Goal: Task Accomplishment & Management: Use online tool/utility

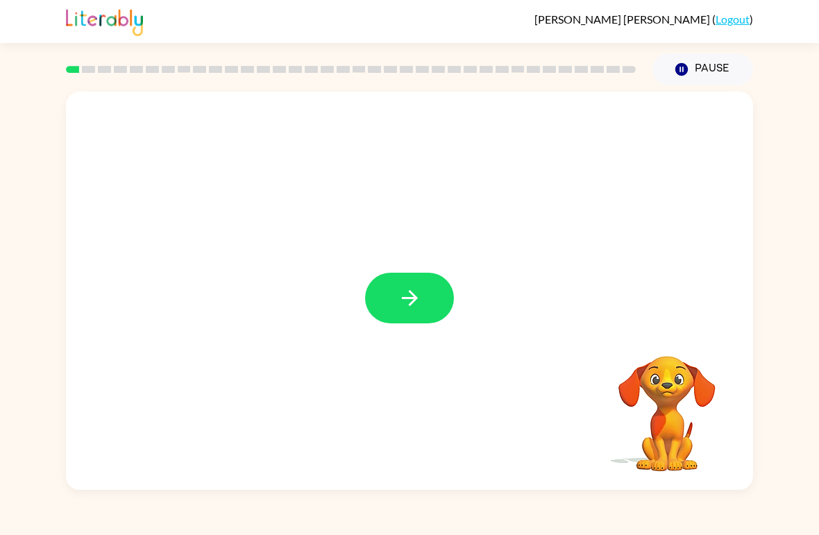
click at [417, 303] on icon "button" at bounding box center [410, 298] width 24 height 24
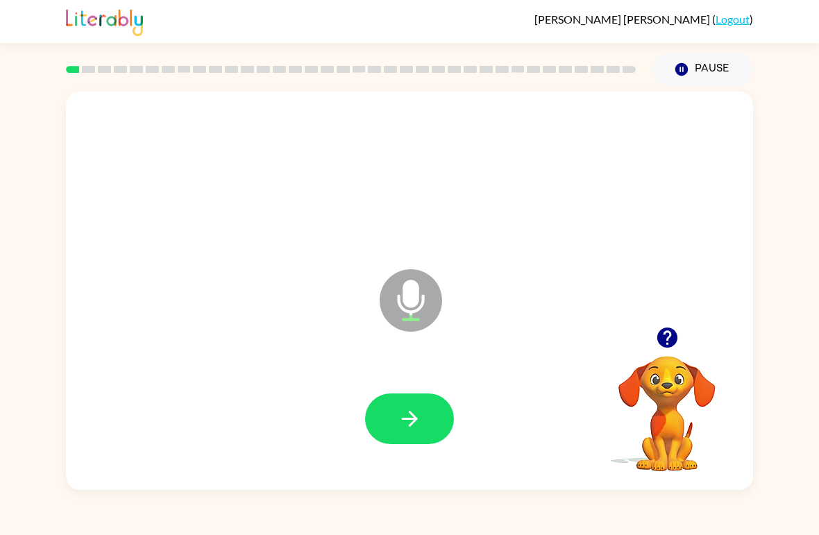
click at [417, 411] on icon "button" at bounding box center [410, 419] width 24 height 24
click at [397, 310] on icon at bounding box center [411, 300] width 62 height 62
click at [422, 424] on icon "button" at bounding box center [410, 419] width 24 height 24
click at [412, 307] on icon "Microphone The Microphone is here when it is your turn to talk" at bounding box center [480, 318] width 208 height 104
click at [419, 426] on icon "button" at bounding box center [410, 419] width 24 height 24
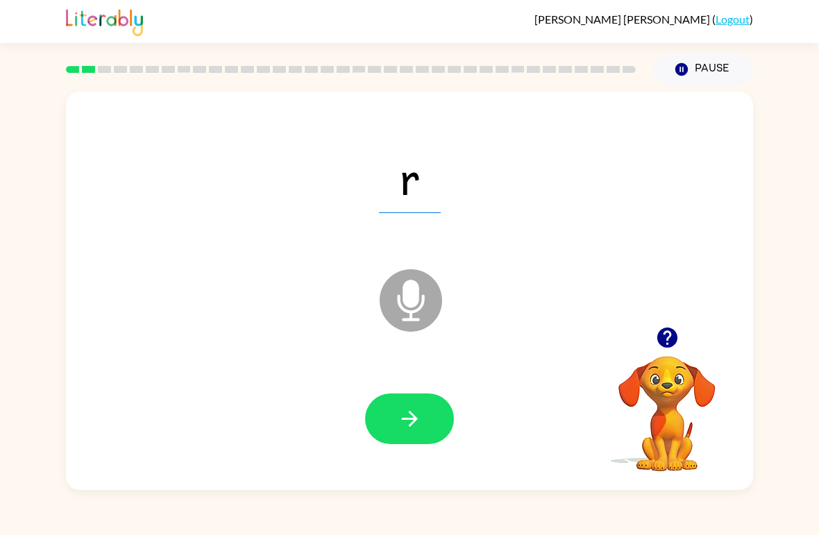
click at [416, 303] on icon "Microphone The Microphone is here when it is your turn to talk" at bounding box center [480, 318] width 208 height 104
click at [421, 403] on button "button" at bounding box center [409, 419] width 89 height 51
click at [419, 309] on icon "Microphone The Microphone is here when it is your turn to talk" at bounding box center [480, 318] width 208 height 104
click at [417, 404] on button "button" at bounding box center [409, 419] width 89 height 51
click at [415, 413] on icon "button" at bounding box center [410, 419] width 24 height 24
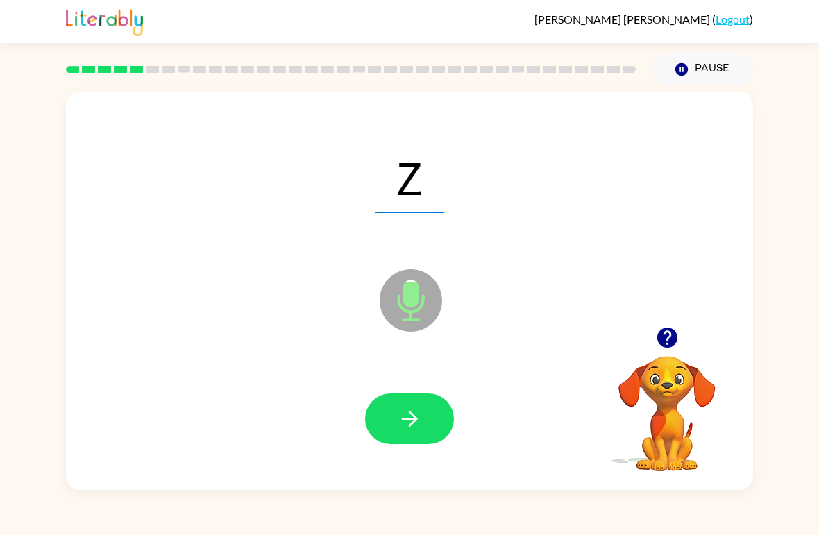
click at [416, 394] on button "button" at bounding box center [409, 419] width 89 height 51
click at [431, 421] on button "button" at bounding box center [409, 419] width 89 height 51
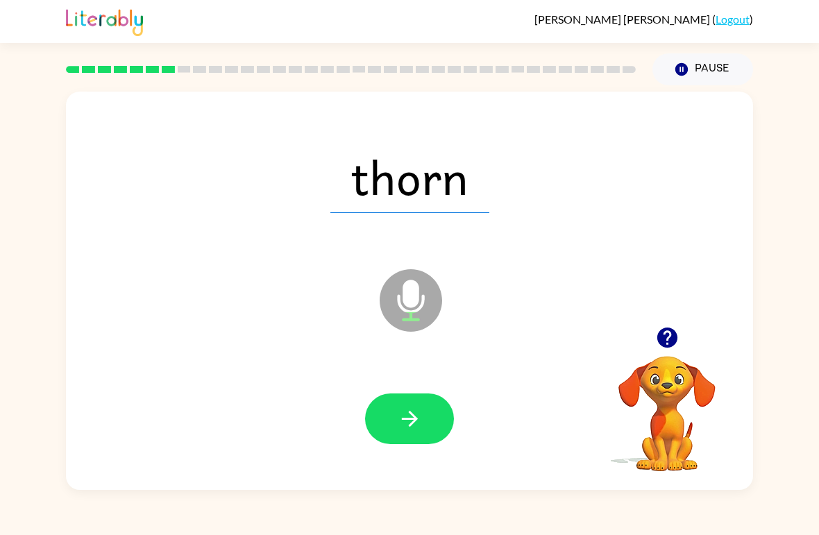
click at [419, 422] on icon "button" at bounding box center [410, 419] width 24 height 24
click at [435, 428] on button "button" at bounding box center [409, 419] width 89 height 51
click at [415, 414] on icon "button" at bounding box center [410, 419] width 24 height 24
click at [427, 422] on button "button" at bounding box center [409, 419] width 89 height 51
click at [428, 422] on button "button" at bounding box center [409, 419] width 89 height 51
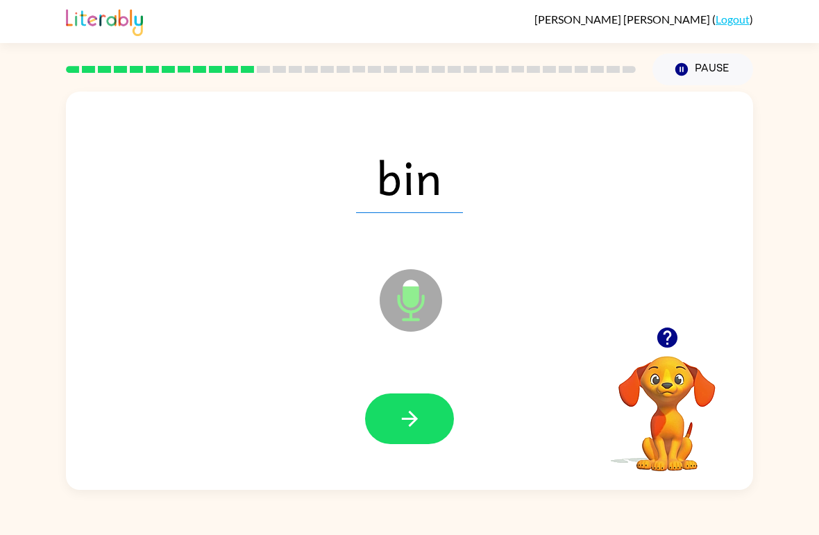
click at [426, 405] on button "button" at bounding box center [409, 419] width 89 height 51
click at [406, 420] on icon "button" at bounding box center [409, 419] width 16 height 16
click at [408, 418] on icon "button" at bounding box center [410, 419] width 24 height 24
click at [427, 416] on button "button" at bounding box center [409, 419] width 89 height 51
click at [418, 408] on icon "button" at bounding box center [410, 419] width 24 height 24
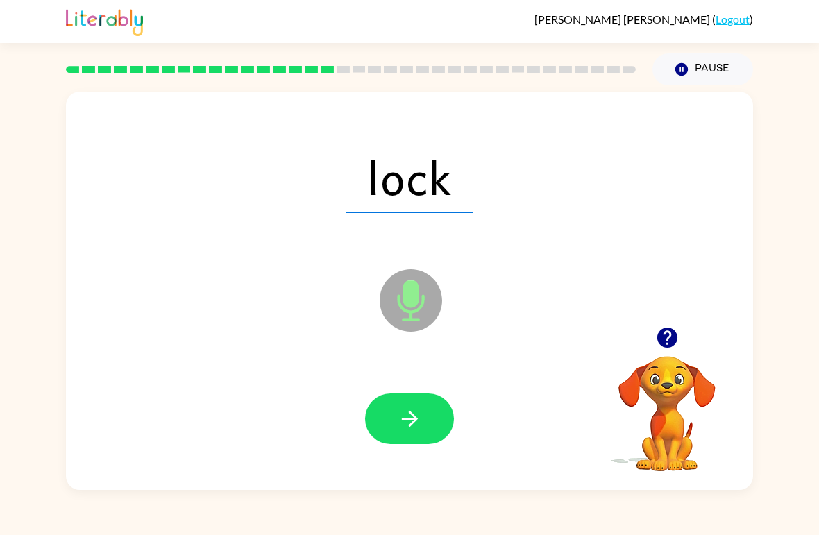
click at [413, 418] on icon "button" at bounding box center [410, 419] width 24 height 24
click at [434, 411] on button "button" at bounding box center [409, 419] width 89 height 51
click at [433, 421] on button "button" at bounding box center [409, 419] width 89 height 51
click at [415, 425] on icon "button" at bounding box center [410, 419] width 24 height 24
click at [417, 418] on icon "button" at bounding box center [410, 419] width 24 height 24
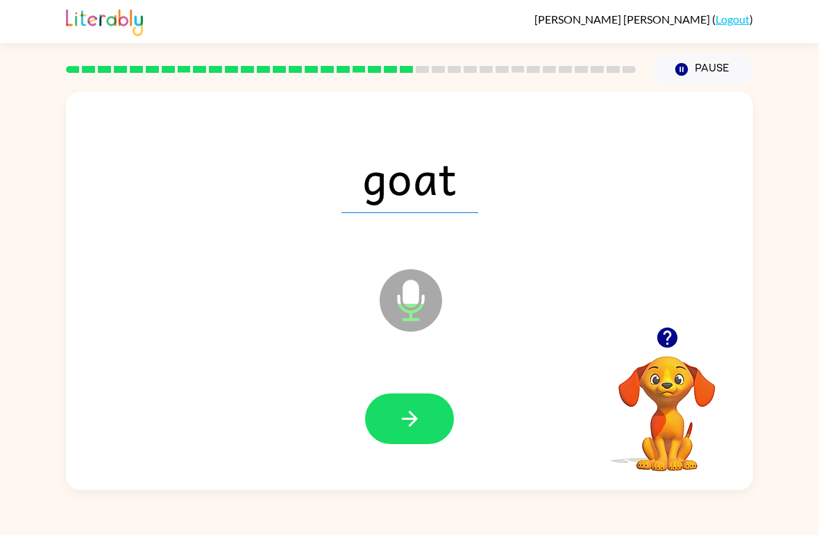
click at [426, 406] on button "button" at bounding box center [409, 419] width 89 height 51
click at [424, 419] on button "button" at bounding box center [409, 419] width 89 height 51
click at [409, 418] on icon "button" at bounding box center [410, 419] width 24 height 24
click at [412, 430] on icon "button" at bounding box center [410, 419] width 24 height 24
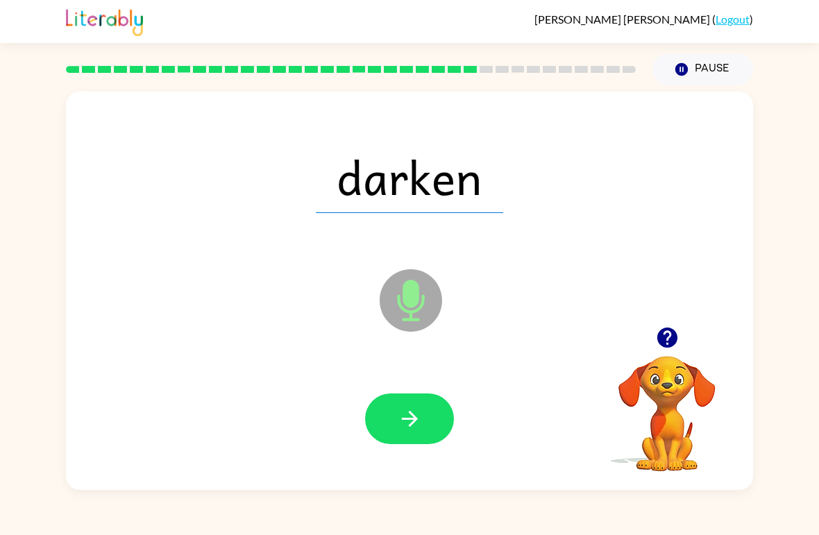
click at [433, 400] on button "button" at bounding box center [409, 419] width 89 height 51
click at [390, 412] on button "button" at bounding box center [409, 419] width 89 height 51
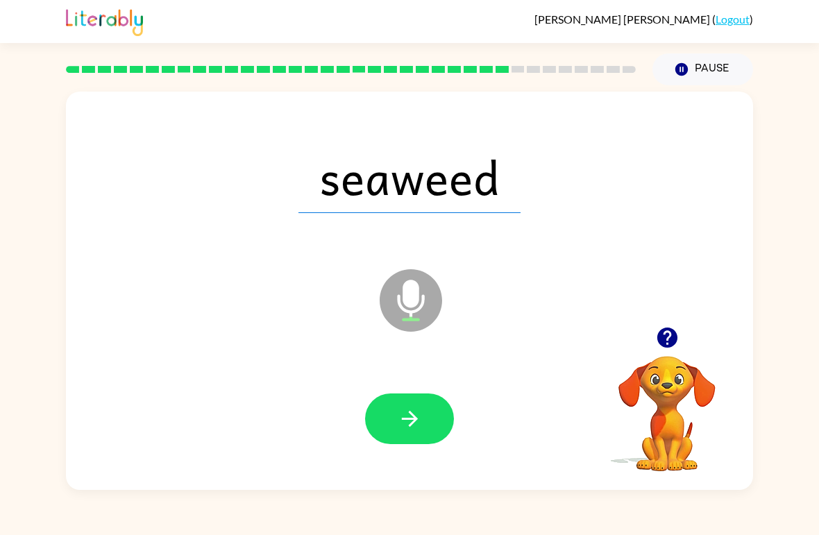
click at [418, 416] on icon "button" at bounding box center [410, 419] width 24 height 24
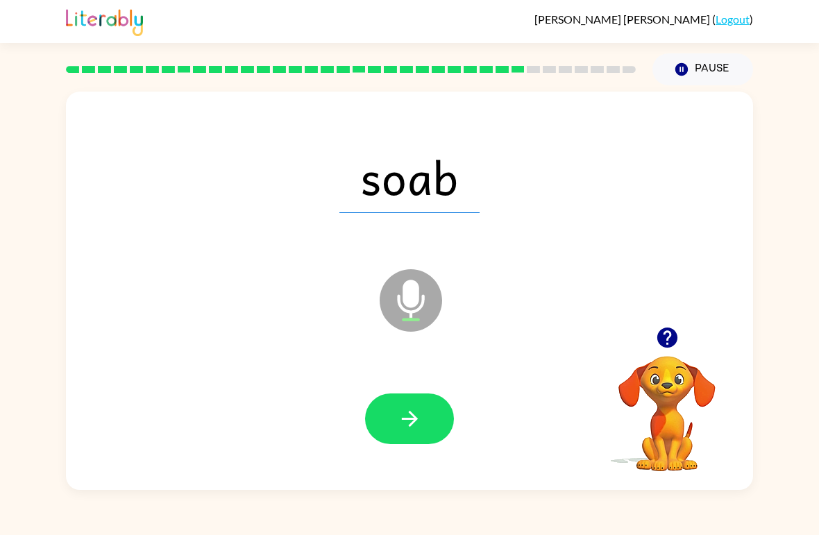
click at [418, 433] on button "button" at bounding box center [409, 419] width 89 height 51
click at [422, 417] on icon "button" at bounding box center [410, 419] width 24 height 24
click at [412, 411] on icon "button" at bounding box center [410, 419] width 24 height 24
click at [426, 413] on button "button" at bounding box center [409, 419] width 89 height 51
click at [430, 413] on button "button" at bounding box center [409, 419] width 89 height 51
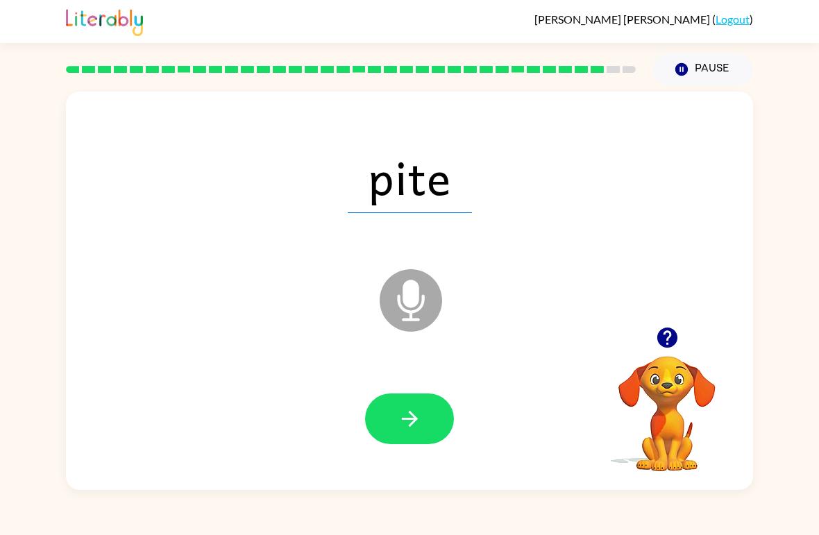
click at [419, 428] on icon "button" at bounding box center [410, 419] width 24 height 24
click at [425, 436] on button "button" at bounding box center [409, 419] width 89 height 51
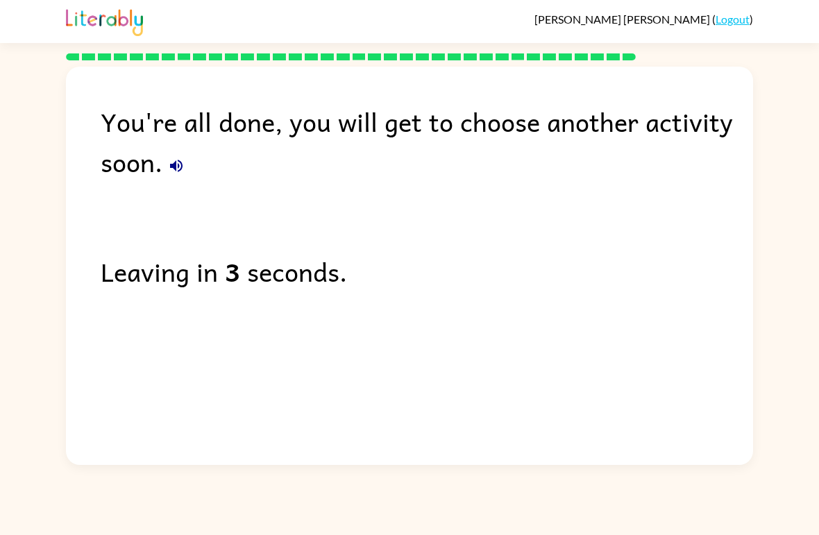
click at [176, 166] on icon "button" at bounding box center [176, 166] width 12 height 12
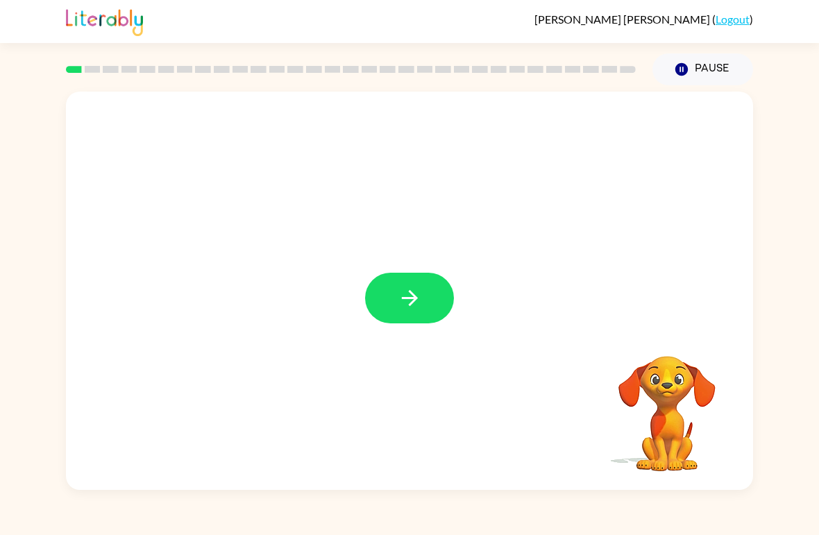
click at [440, 293] on button "button" at bounding box center [409, 298] width 89 height 51
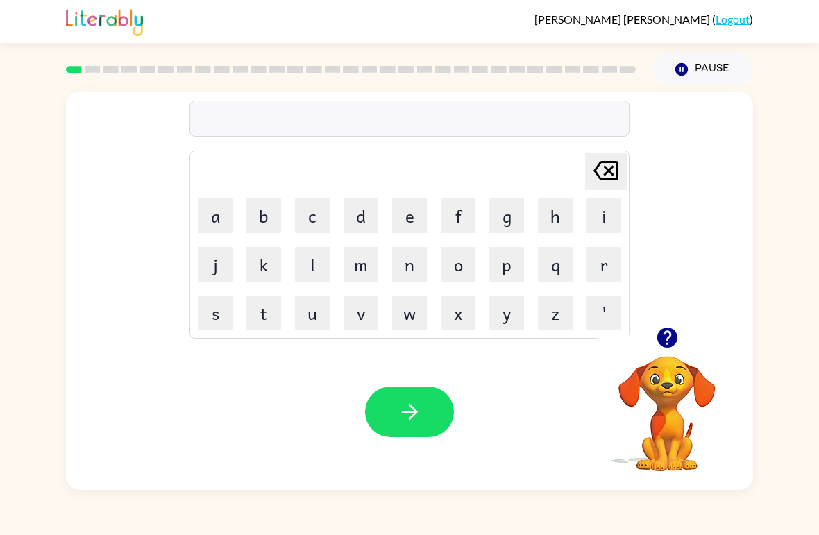
click at [600, 276] on button "r" at bounding box center [604, 264] width 35 height 35
click at [665, 331] on icon "button" at bounding box center [667, 338] width 20 height 20
click at [315, 306] on button "u" at bounding box center [312, 313] width 35 height 35
click at [274, 224] on button "b" at bounding box center [264, 216] width 35 height 35
click at [402, 416] on icon "button" at bounding box center [410, 412] width 24 height 24
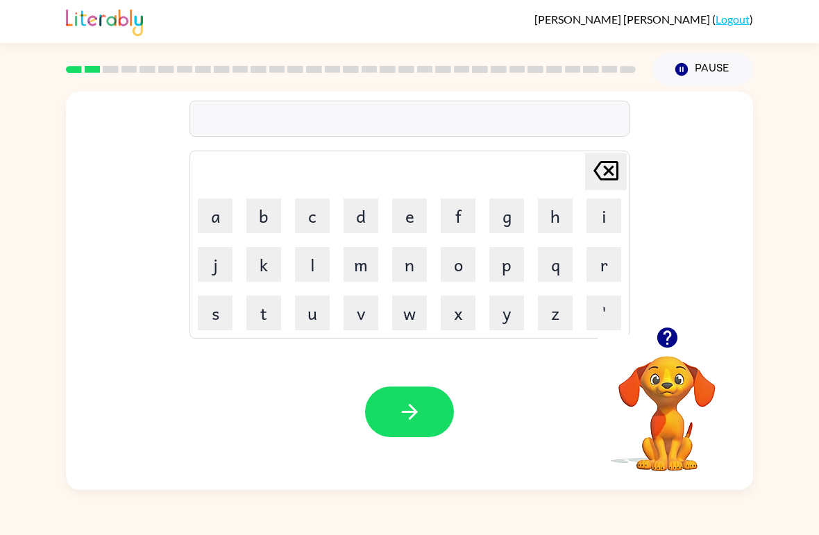
click at [355, 258] on button "m" at bounding box center [361, 264] width 35 height 35
click at [460, 278] on button "o" at bounding box center [458, 264] width 35 height 35
click at [310, 301] on button "u" at bounding box center [312, 313] width 35 height 35
click at [87, 17] on img at bounding box center [104, 21] width 77 height 31
click at [342, 284] on td "m" at bounding box center [360, 264] width 47 height 47
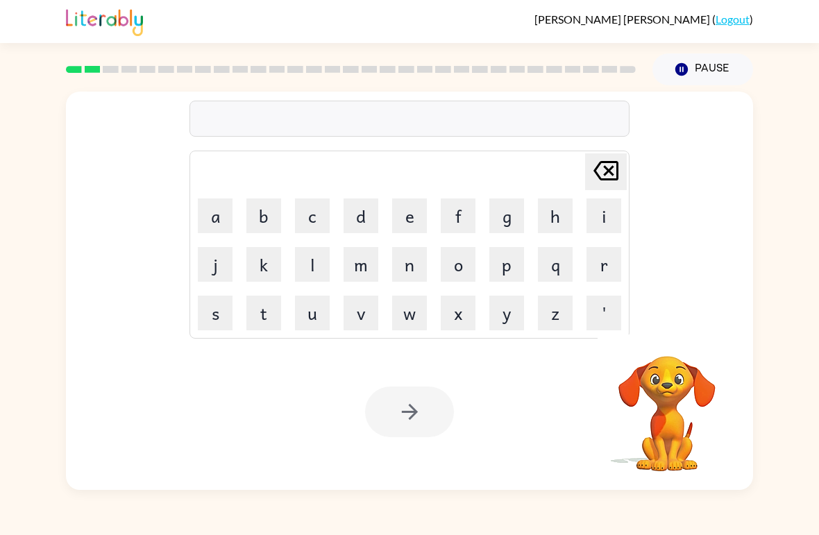
click at [348, 252] on button "m" at bounding box center [361, 264] width 35 height 35
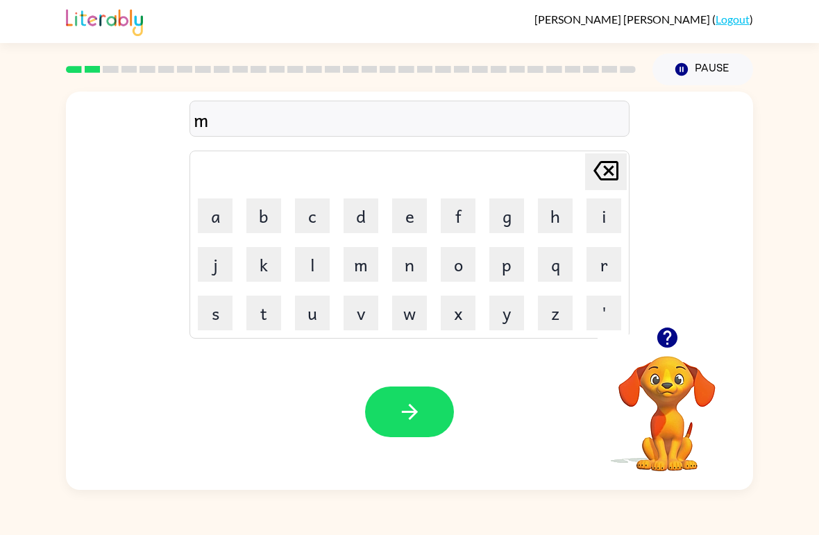
click at [449, 260] on button "o" at bounding box center [458, 264] width 35 height 35
click at [312, 324] on button "u" at bounding box center [312, 313] width 35 height 35
click at [255, 310] on button "t" at bounding box center [264, 313] width 35 height 35
click at [549, 232] on button "h" at bounding box center [555, 216] width 35 height 35
click at [407, 413] on icon "button" at bounding box center [409, 412] width 16 height 16
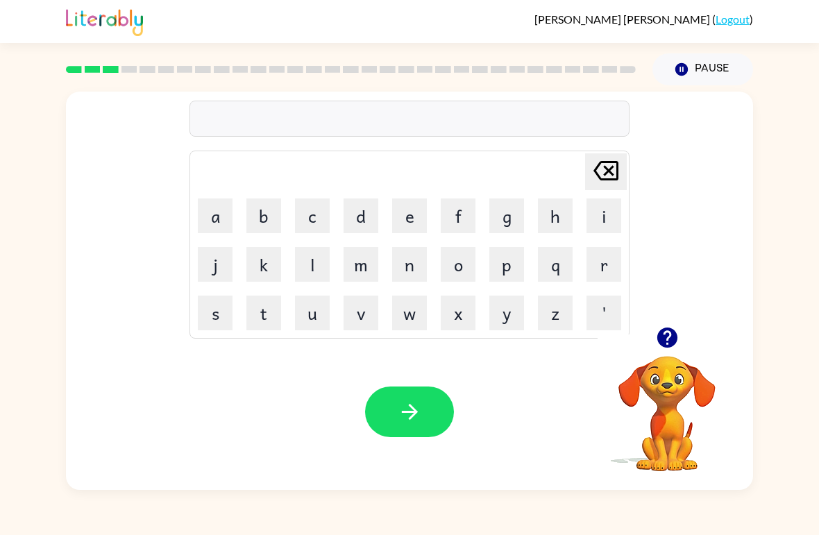
click at [376, 217] on button "d" at bounding box center [361, 216] width 35 height 35
click at [399, 221] on button "e" at bounding box center [409, 216] width 35 height 35
click at [414, 269] on button "n" at bounding box center [409, 264] width 35 height 35
click at [428, 399] on button "button" at bounding box center [409, 412] width 89 height 51
click at [514, 262] on button "p" at bounding box center [507, 264] width 35 height 35
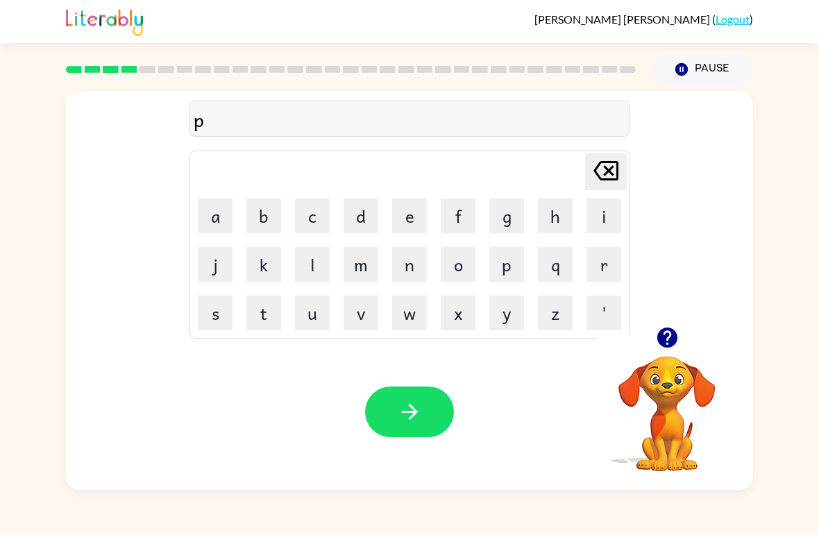
click at [607, 175] on icon at bounding box center [606, 170] width 25 height 19
click at [214, 312] on button "s" at bounding box center [215, 313] width 35 height 35
click at [499, 270] on button "p" at bounding box center [507, 264] width 35 height 35
click at [467, 260] on button "o" at bounding box center [458, 264] width 35 height 35
click at [407, 280] on button "n" at bounding box center [409, 264] width 35 height 35
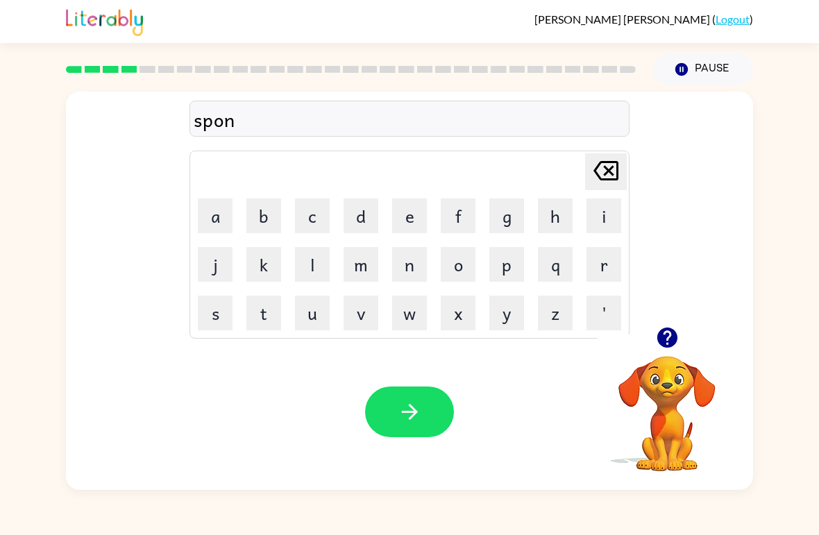
click at [608, 171] on icon at bounding box center [606, 170] width 25 height 19
click at [267, 317] on button "t" at bounding box center [264, 313] width 35 height 35
click at [440, 418] on button "button" at bounding box center [409, 412] width 89 height 51
click at [384, 406] on button "button" at bounding box center [409, 412] width 89 height 51
click at [231, 247] on button "j" at bounding box center [215, 264] width 35 height 35
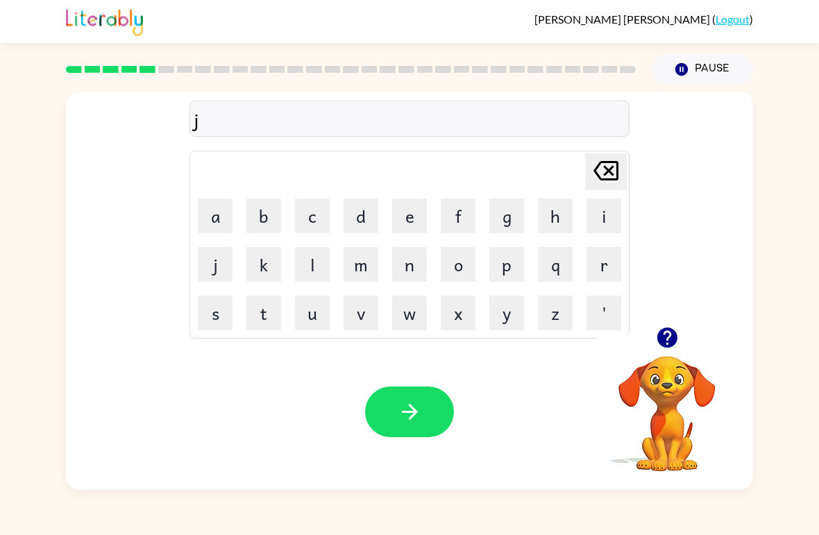
click at [610, 169] on icon "Delete Delete last character input" at bounding box center [606, 170] width 33 height 33
click at [676, 319] on div "Delete Delete last character input a b c d e f g h i j k l m n o p q r s t u v …" at bounding box center [409, 209] width 687 height 235
click at [655, 371] on video "Your browser must support playing .mp4 files to use Literably. Please try using…" at bounding box center [667, 404] width 139 height 139
click at [669, 337] on icon "button" at bounding box center [668, 338] width 24 height 24
click at [208, 313] on button "s" at bounding box center [215, 313] width 35 height 35
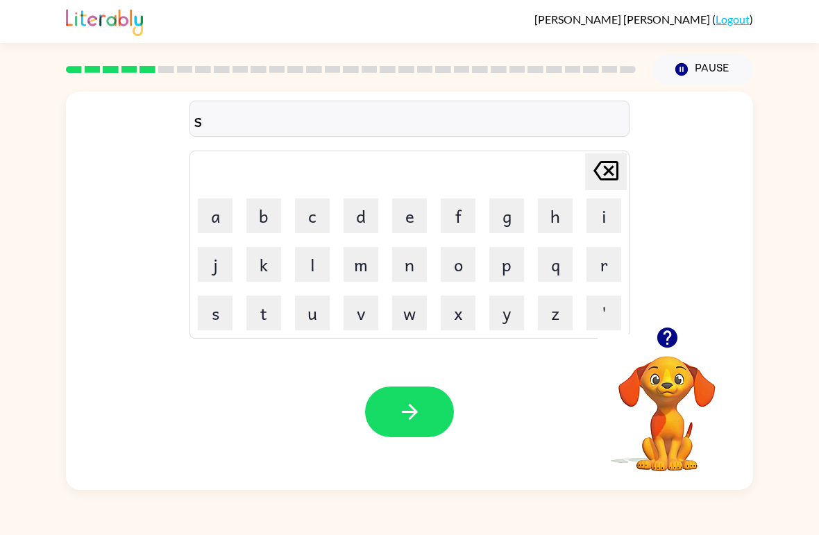
click at [422, 216] on button "e" at bounding box center [409, 216] width 35 height 35
click at [508, 274] on button "p" at bounding box center [507, 264] width 35 height 35
click at [261, 308] on button "t" at bounding box center [264, 313] width 35 height 35
click at [403, 405] on icon "button" at bounding box center [410, 412] width 24 height 24
click at [497, 265] on button "p" at bounding box center [507, 264] width 35 height 35
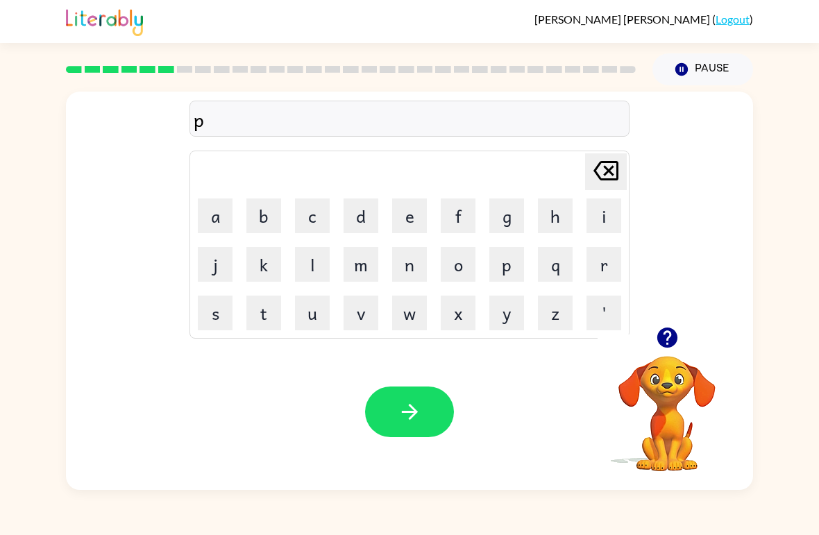
click at [603, 221] on button "i" at bounding box center [604, 216] width 35 height 35
click at [408, 218] on button "e" at bounding box center [409, 216] width 35 height 35
click at [406, 403] on icon "button" at bounding box center [410, 412] width 24 height 24
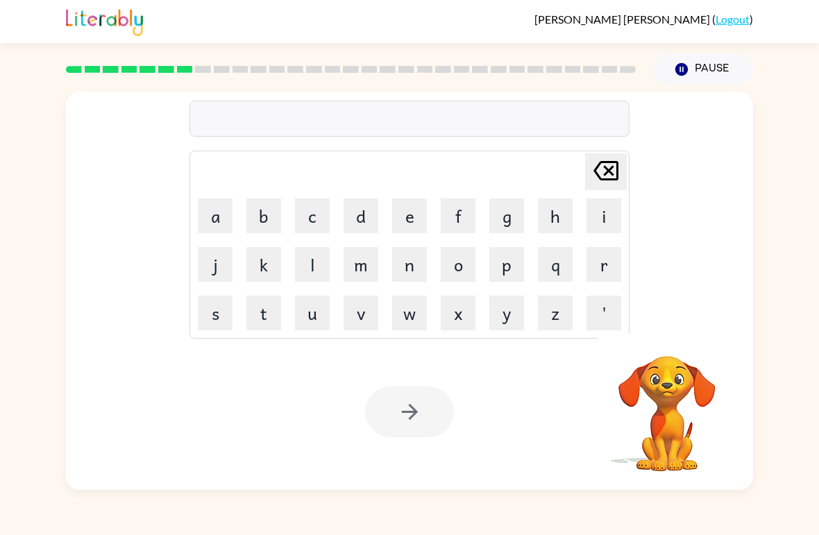
click at [310, 224] on button "c" at bounding box center [312, 216] width 35 height 35
click at [210, 224] on button "a" at bounding box center [215, 216] width 35 height 35
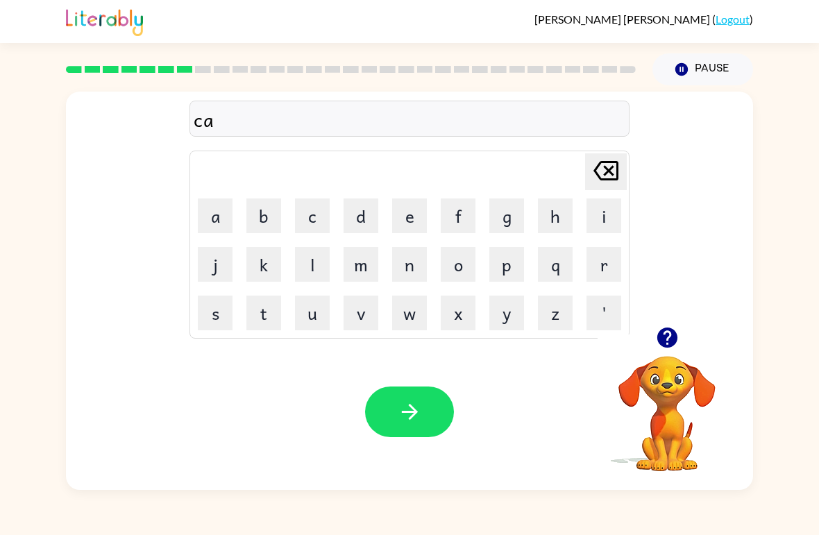
click at [412, 267] on button "n" at bounding box center [409, 264] width 35 height 35
click at [358, 215] on button "d" at bounding box center [361, 216] width 35 height 35
click at [317, 251] on button "l" at bounding box center [312, 264] width 35 height 35
click at [424, 394] on button "button" at bounding box center [409, 412] width 89 height 51
click at [260, 212] on button "b" at bounding box center [264, 216] width 35 height 35
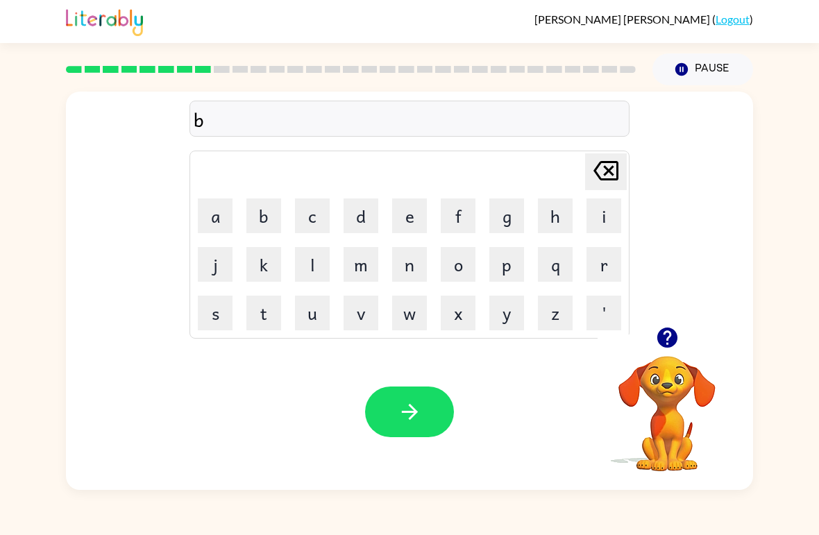
click at [198, 224] on button "a" at bounding box center [215, 216] width 35 height 35
click at [264, 312] on button "t" at bounding box center [264, 313] width 35 height 35
click at [560, 222] on button "h" at bounding box center [555, 216] width 35 height 35
click at [408, 412] on icon "button" at bounding box center [409, 412] width 16 height 16
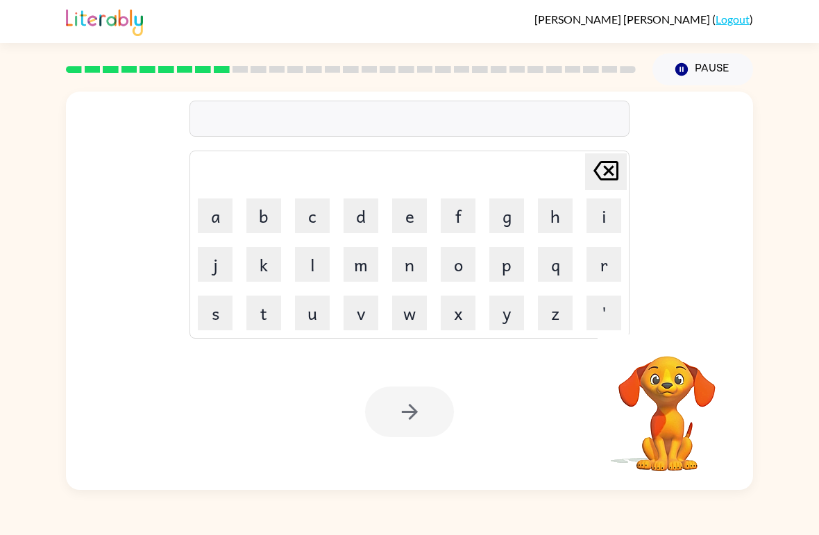
click at [322, 218] on button "c" at bounding box center [312, 216] width 35 height 35
click at [304, 276] on button "l" at bounding box center [312, 264] width 35 height 35
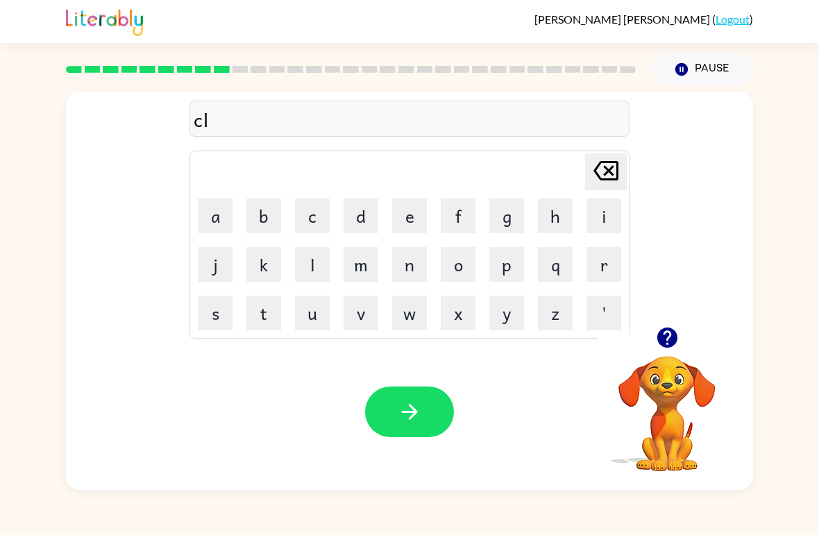
click at [211, 209] on button "a" at bounding box center [215, 216] width 35 height 35
click at [315, 315] on button "u" at bounding box center [312, 313] width 35 height 35
click at [605, 170] on icon "Delete Delete last character input" at bounding box center [606, 170] width 33 height 33
click at [664, 338] on icon "button" at bounding box center [667, 338] width 20 height 20
click at [812, 403] on div "cla Delete Delete last character input a b c d e f g h i j k l m n o p q r s t …" at bounding box center [409, 287] width 819 height 405
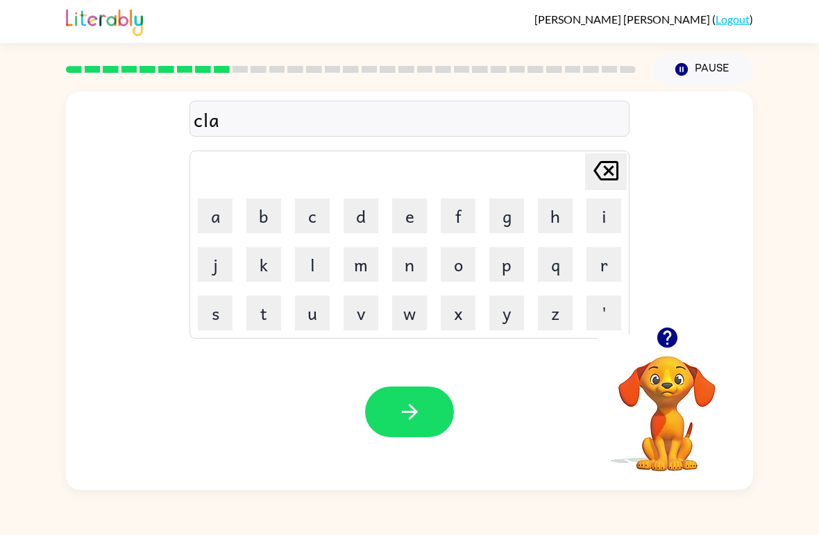
click at [412, 267] on button "n" at bounding box center [409, 264] width 35 height 35
click at [428, 415] on button "button" at bounding box center [409, 412] width 89 height 51
click at [462, 212] on button "f" at bounding box center [458, 216] width 35 height 35
click at [470, 258] on button "o" at bounding box center [458, 264] width 35 height 35
click at [344, 263] on button "m" at bounding box center [361, 264] width 35 height 35
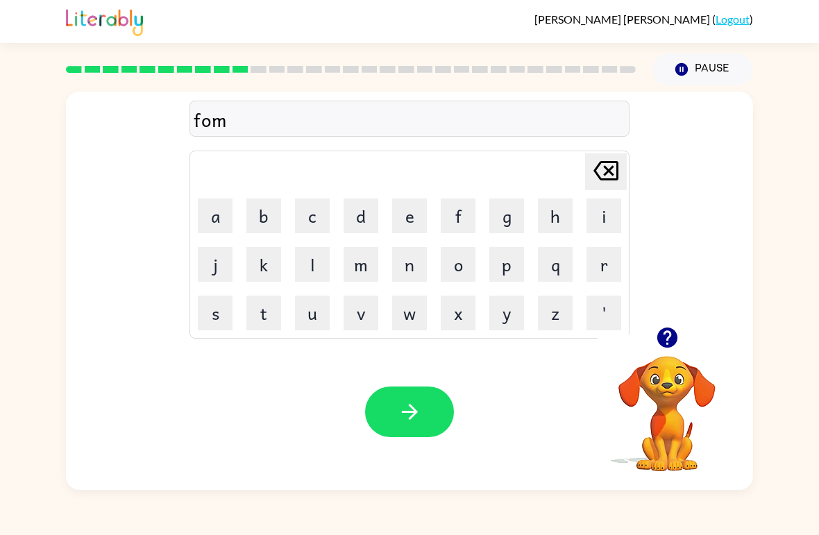
click at [426, 262] on button "n" at bounding box center [409, 264] width 35 height 35
click at [355, 249] on button "m" at bounding box center [361, 264] width 35 height 35
click at [419, 212] on button "e" at bounding box center [409, 216] width 35 height 35
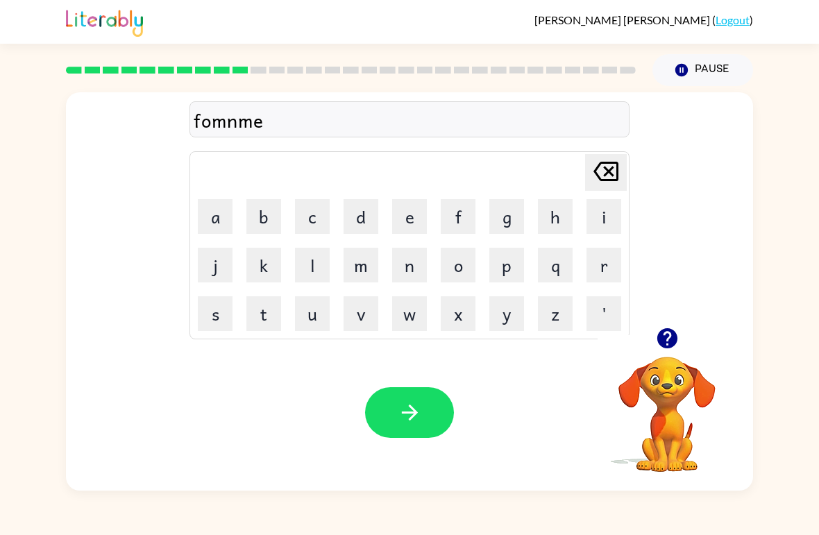
click at [349, 227] on button "d" at bounding box center [361, 216] width 35 height 35
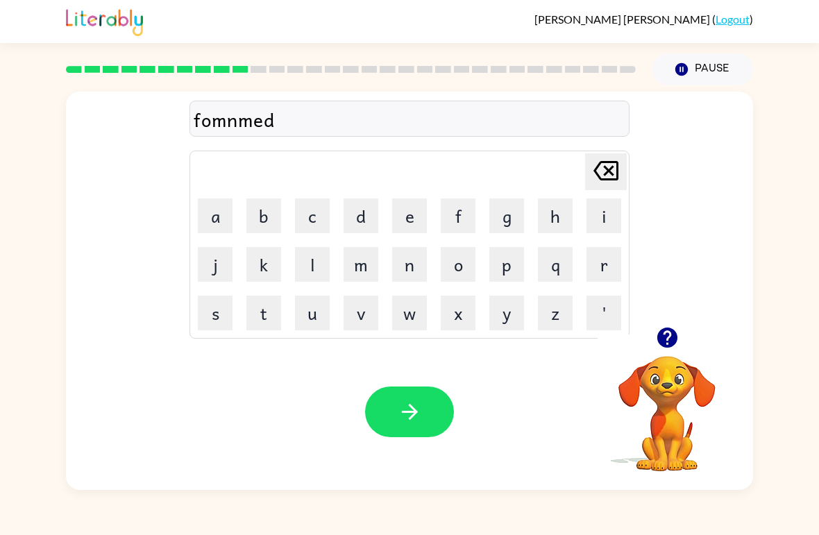
click at [426, 278] on button "n" at bounding box center [409, 264] width 35 height 35
click at [614, 176] on icon at bounding box center [606, 170] width 25 height 19
click at [611, 176] on icon "Delete Delete last character input" at bounding box center [606, 170] width 33 height 33
click at [610, 175] on icon "Delete Delete last character input" at bounding box center [606, 170] width 33 height 33
click at [612, 171] on icon "Delete Delete last character input" at bounding box center [606, 170] width 33 height 33
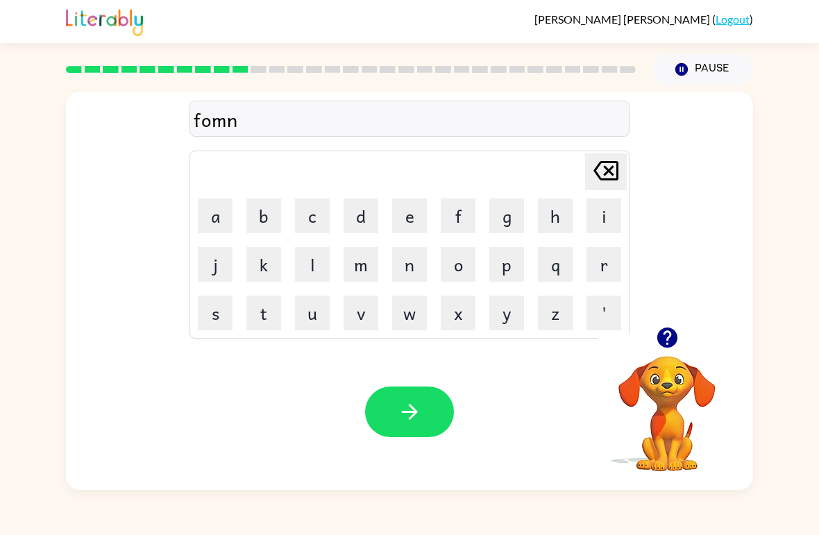
click at [612, 171] on icon "Delete Delete last character input" at bounding box center [606, 170] width 33 height 33
click at [604, 178] on icon "Delete Delete last character input" at bounding box center [606, 170] width 33 height 33
click at [605, 171] on icon "Delete Delete last character input" at bounding box center [606, 170] width 33 height 33
click at [604, 167] on icon at bounding box center [606, 170] width 25 height 19
click at [543, 214] on button "h" at bounding box center [555, 216] width 35 height 35
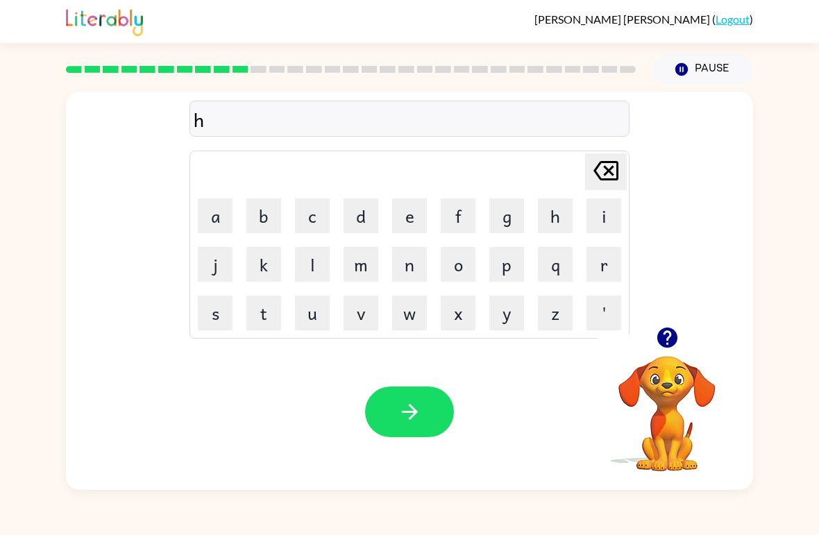
click at [609, 171] on icon at bounding box center [606, 170] width 25 height 19
click at [222, 319] on button "s" at bounding box center [215, 313] width 35 height 35
click at [540, 216] on button "h" at bounding box center [555, 216] width 35 height 35
click at [471, 258] on button "o" at bounding box center [458, 264] width 35 height 35
click at [259, 267] on button "k" at bounding box center [264, 264] width 35 height 35
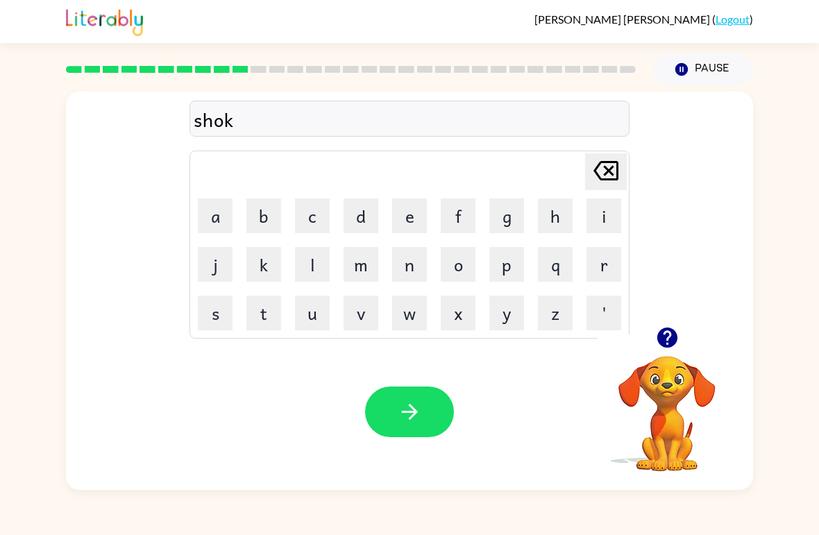
click at [425, 411] on button "button" at bounding box center [409, 412] width 89 height 51
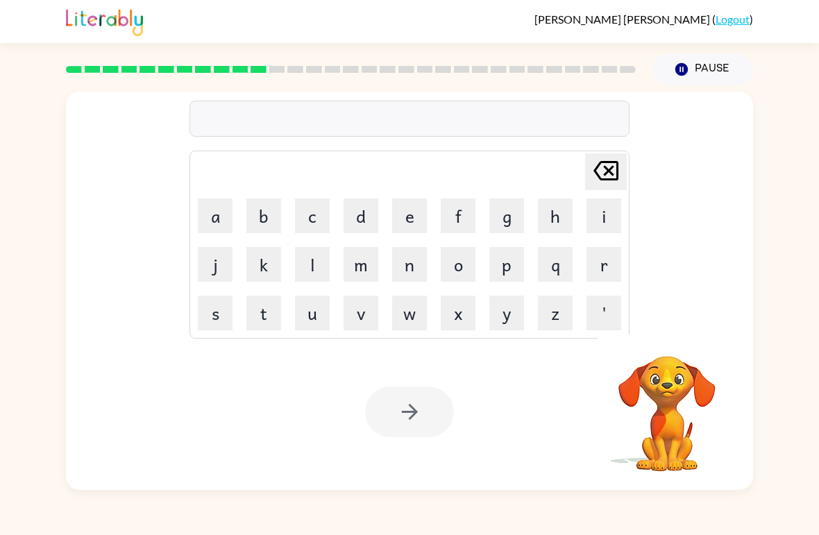
click at [818, 101] on div "Delete Delete last character input a b c d e f g h i j k l m n o p q r s t u v …" at bounding box center [409, 287] width 819 height 405
click at [359, 281] on button "m" at bounding box center [361, 264] width 35 height 35
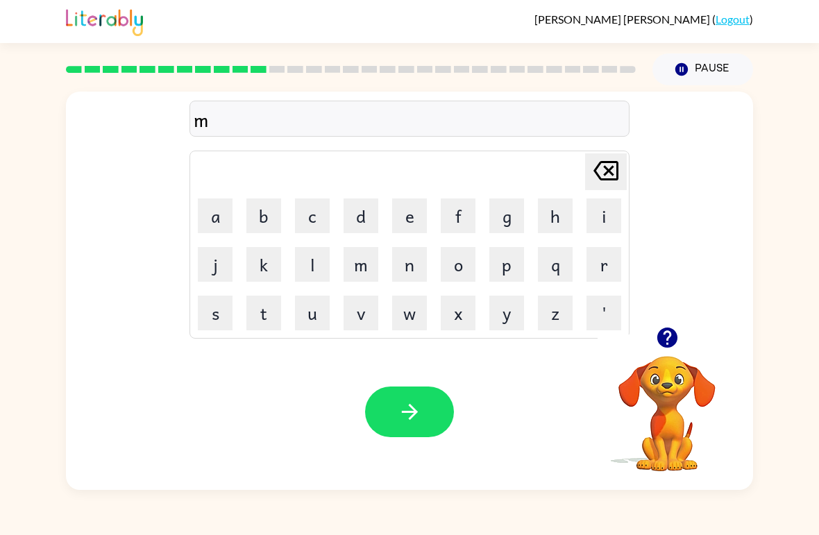
click at [441, 237] on td "f" at bounding box center [458, 215] width 47 height 47
click at [441, 231] on button "f" at bounding box center [458, 216] width 35 height 35
click at [426, 223] on button "e" at bounding box center [409, 216] width 35 height 35
click at [394, 249] on button "n" at bounding box center [409, 264] width 35 height 35
click at [371, 267] on button "m" at bounding box center [361, 264] width 35 height 35
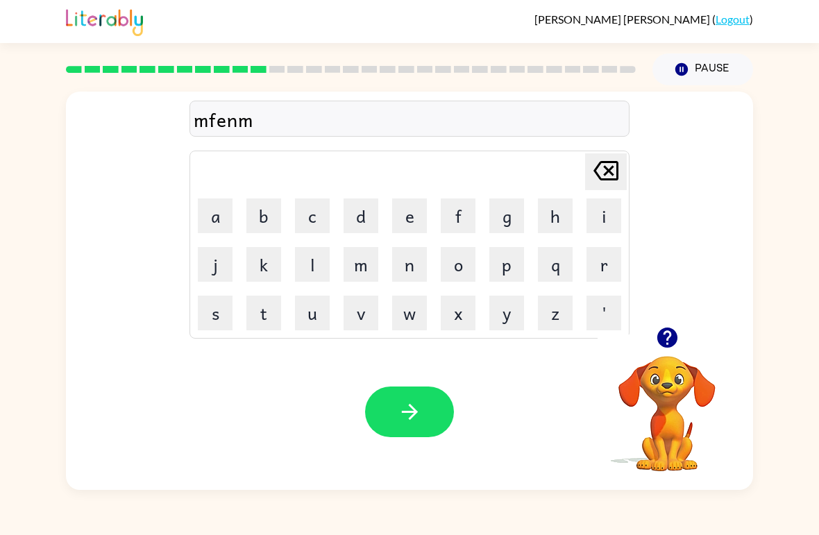
click at [445, 218] on button "f" at bounding box center [458, 216] width 35 height 35
click at [267, 281] on button "k" at bounding box center [264, 264] width 35 height 35
click at [319, 248] on button "l" at bounding box center [312, 264] width 35 height 35
click at [312, 292] on td "u" at bounding box center [312, 313] width 47 height 47
click at [396, 301] on button "w" at bounding box center [409, 313] width 35 height 35
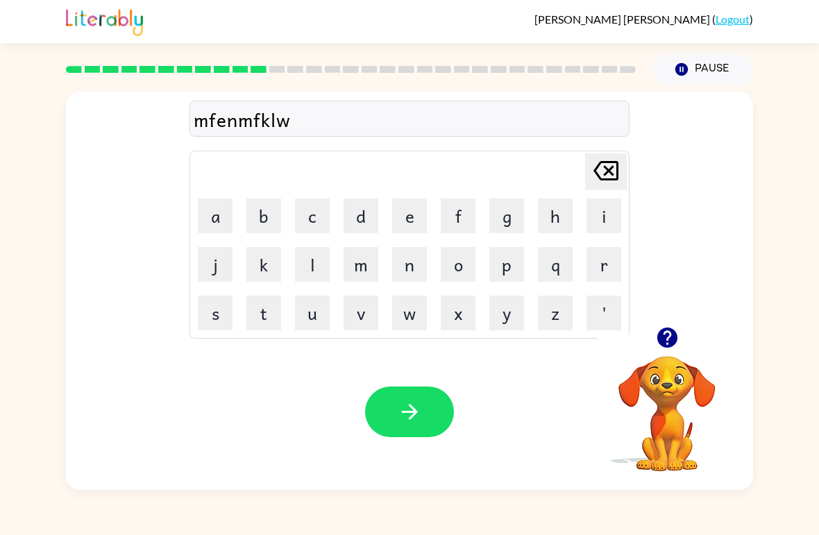
click at [318, 317] on button "u" at bounding box center [312, 313] width 35 height 35
click at [337, 290] on table "Delete Delete last character input a b c d e f g h i j k l m n o p q r s t u v …" at bounding box center [409, 244] width 439 height 187
click at [350, 277] on button "m" at bounding box center [361, 264] width 35 height 35
click at [325, 248] on button "l" at bounding box center [312, 264] width 35 height 35
click at [324, 249] on button "l" at bounding box center [312, 264] width 35 height 35
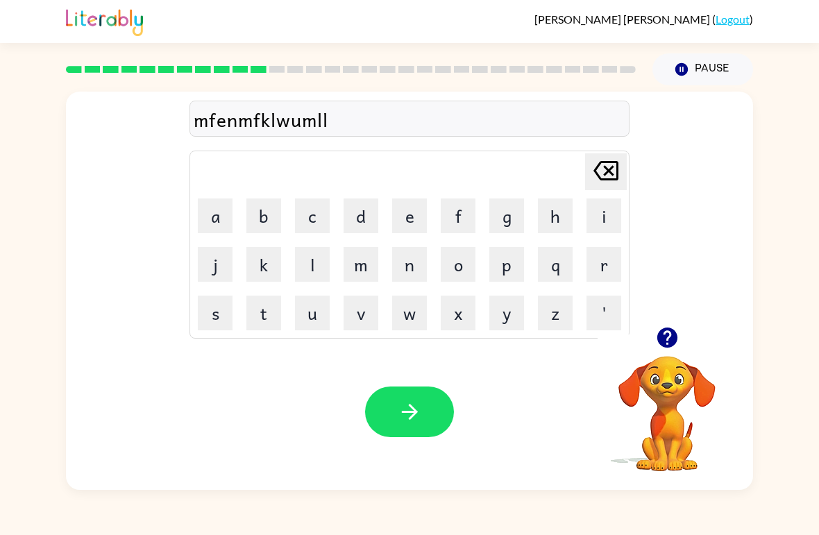
click at [324, 249] on button "l" at bounding box center [312, 264] width 35 height 35
click at [359, 262] on button "m" at bounding box center [361, 264] width 35 height 35
click at [427, 249] on td "n" at bounding box center [409, 264] width 47 height 47
click at [442, 214] on button "f" at bounding box center [458, 216] width 35 height 35
click at [386, 234] on td "e" at bounding box center [409, 215] width 47 height 47
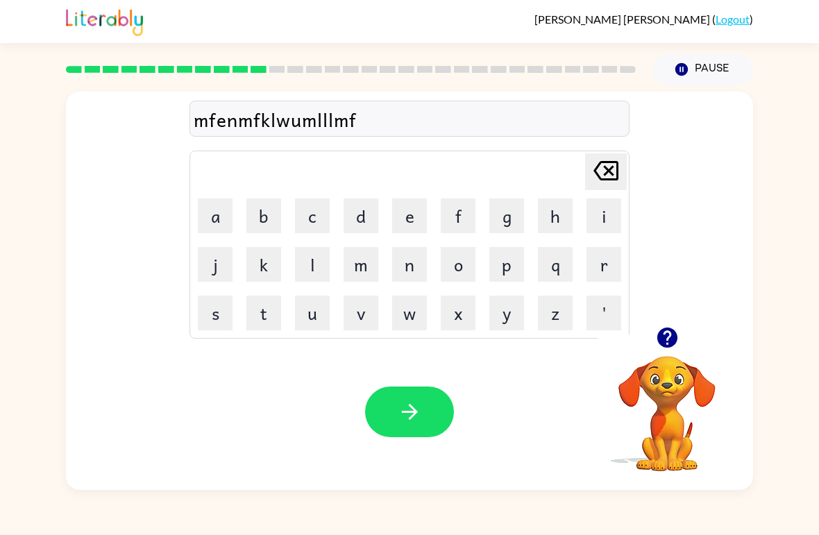
click at [354, 269] on button "m" at bounding box center [361, 264] width 35 height 35
click at [412, 233] on button "e" at bounding box center [409, 216] width 35 height 35
click at [582, 171] on td "Delete Delete last character input" at bounding box center [410, 172] width 436 height 38
click at [596, 166] on icon "Delete Delete last character input" at bounding box center [606, 170] width 33 height 33
click at [596, 165] on icon "Delete Delete last character input" at bounding box center [606, 170] width 33 height 33
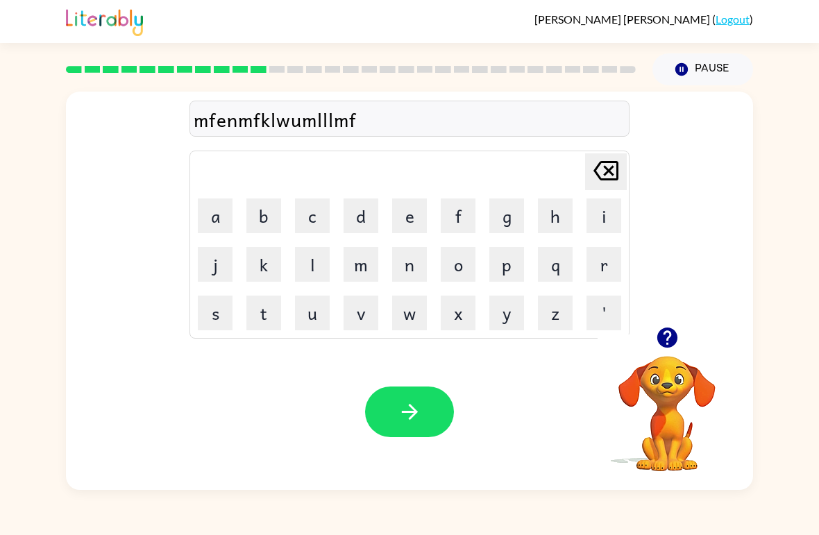
click at [600, 164] on icon at bounding box center [606, 170] width 25 height 19
click at [599, 164] on icon at bounding box center [606, 170] width 25 height 19
click at [589, 162] on button "Delete Delete last character input" at bounding box center [606, 171] width 42 height 37
click at [594, 176] on icon "Delete Delete last character input" at bounding box center [606, 170] width 33 height 33
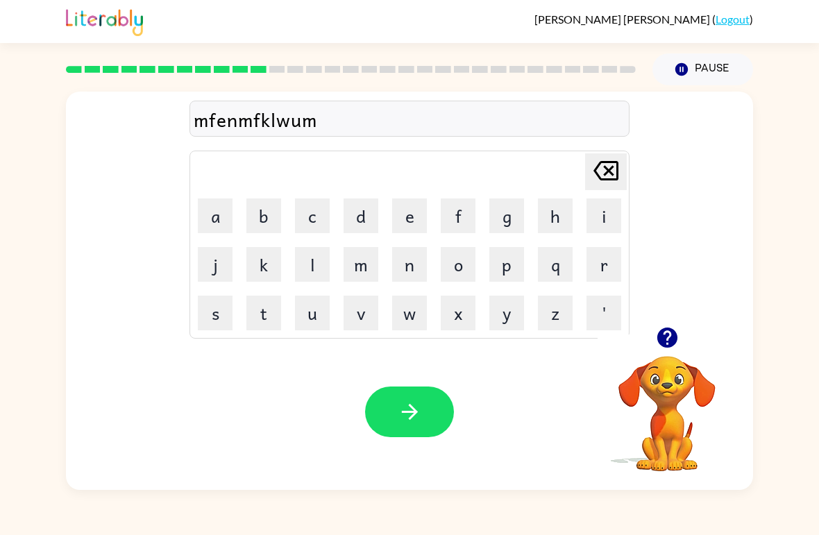
click at [594, 176] on icon "Delete Delete last character input" at bounding box center [606, 170] width 33 height 33
click at [600, 172] on icon "Delete Delete last character input" at bounding box center [606, 170] width 33 height 33
click at [599, 171] on icon "Delete Delete last character input" at bounding box center [606, 170] width 33 height 33
click at [601, 181] on icon at bounding box center [606, 170] width 25 height 19
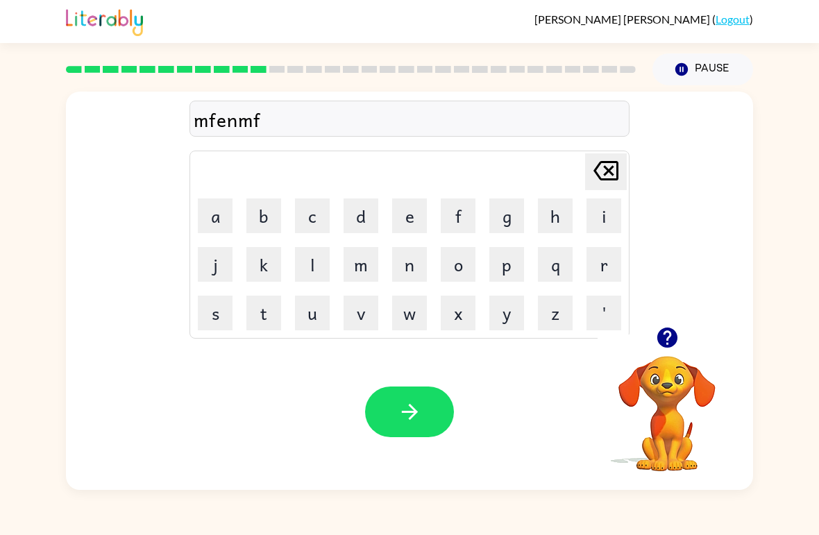
click at [595, 183] on icon "Delete Delete last character input" at bounding box center [606, 170] width 33 height 33
click at [600, 178] on icon at bounding box center [606, 170] width 25 height 19
click at [594, 178] on icon "Delete Delete last character input" at bounding box center [606, 170] width 33 height 33
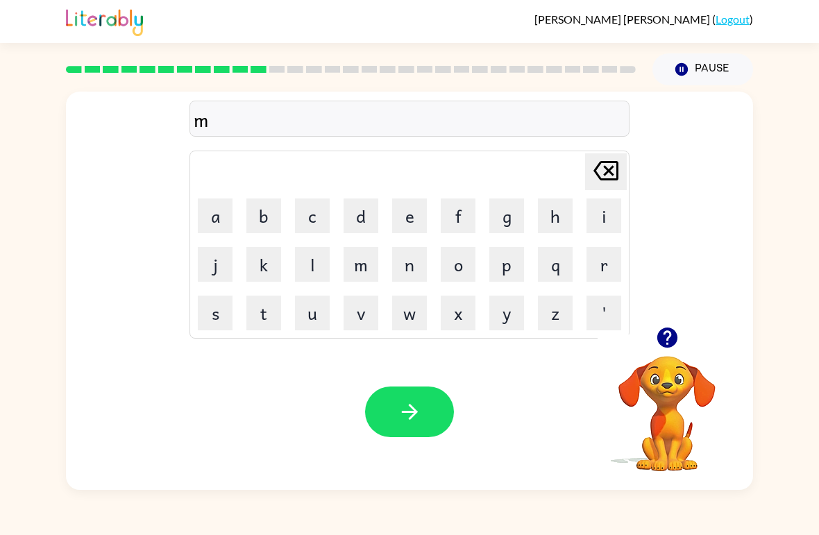
click at [602, 172] on icon "Delete Delete last character input" at bounding box center [606, 170] width 33 height 33
click at [601, 171] on icon "Delete Delete last character input" at bounding box center [606, 170] width 33 height 33
click at [668, 326] on button "button" at bounding box center [667, 337] width 35 height 35
click at [499, 223] on button "g" at bounding box center [507, 216] width 35 height 35
click at [200, 221] on button "a" at bounding box center [215, 216] width 35 height 35
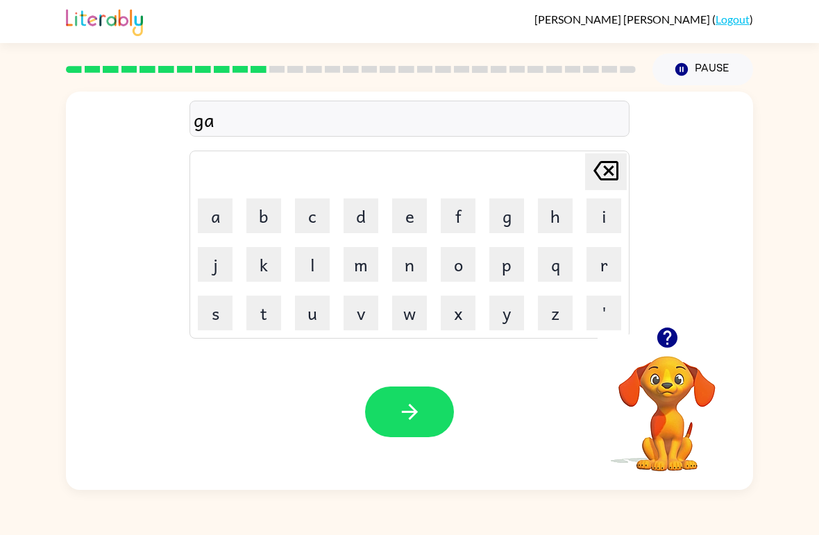
click at [564, 320] on button "z" at bounding box center [555, 313] width 35 height 35
click at [393, 217] on button "e" at bounding box center [409, 216] width 35 height 35
click at [411, 383] on div "Your browser must support playing .mp4 files to use Literably. Please try using…" at bounding box center [409, 412] width 687 height 156
click at [427, 430] on button "button" at bounding box center [409, 412] width 89 height 51
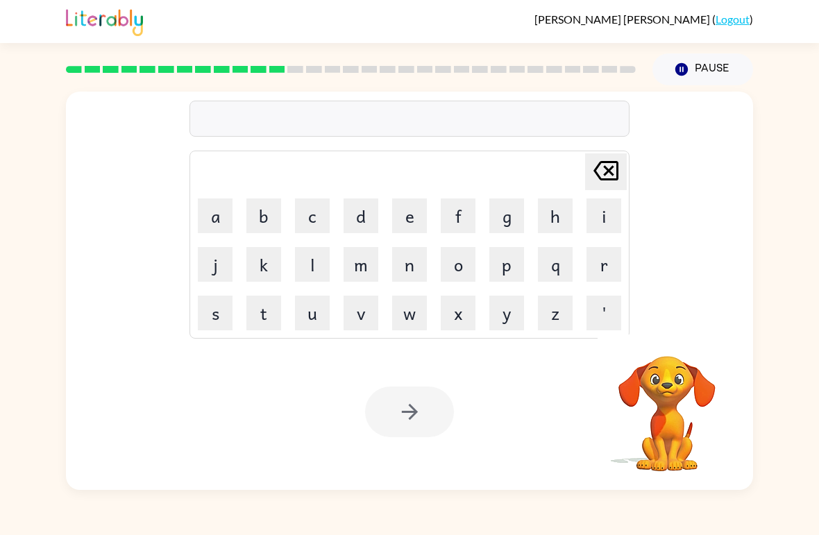
click at [408, 231] on button "e" at bounding box center [409, 216] width 35 height 35
click at [440, 334] on td "x" at bounding box center [458, 313] width 47 height 47
click at [466, 317] on button "x" at bounding box center [458, 313] width 35 height 35
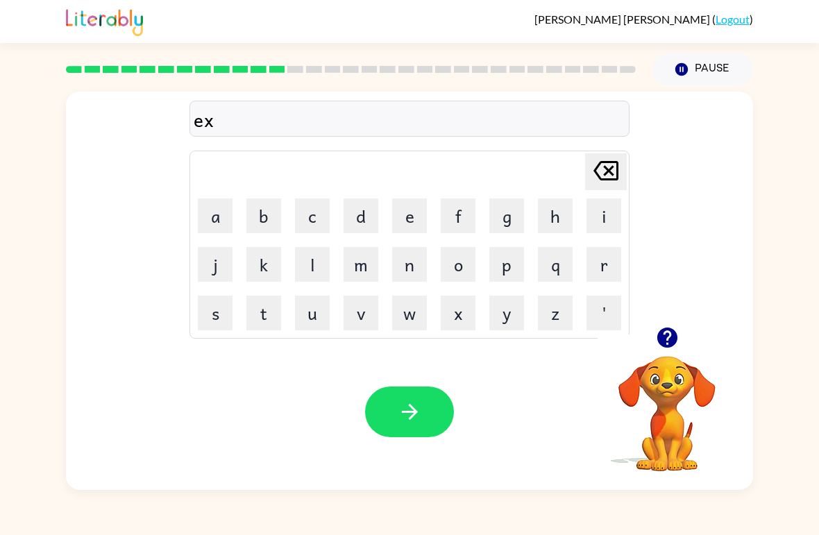
click at [223, 316] on button "s" at bounding box center [215, 313] width 35 height 35
click at [508, 264] on button "p" at bounding box center [507, 264] width 35 height 35
click at [311, 272] on button "l" at bounding box center [312, 264] width 35 height 35
click at [465, 260] on button "o" at bounding box center [458, 264] width 35 height 35
click at [354, 201] on button "d" at bounding box center [361, 216] width 35 height 35
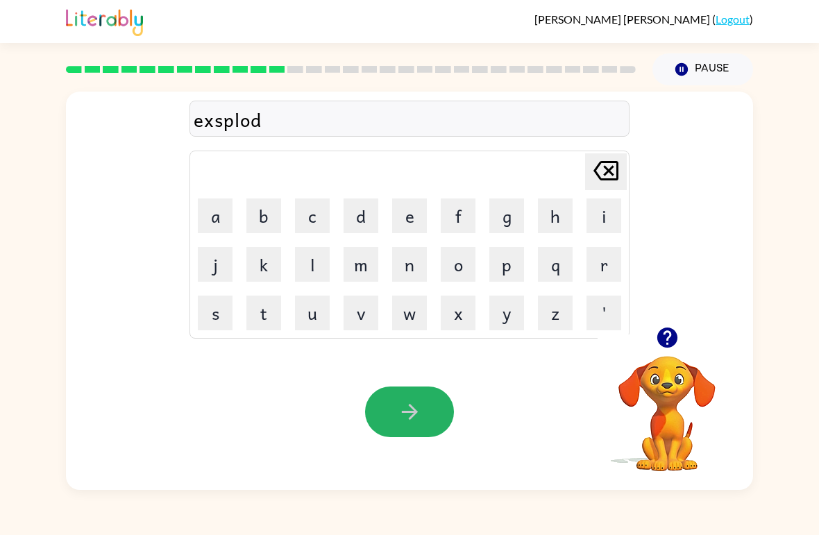
click at [419, 415] on icon "button" at bounding box center [410, 412] width 24 height 24
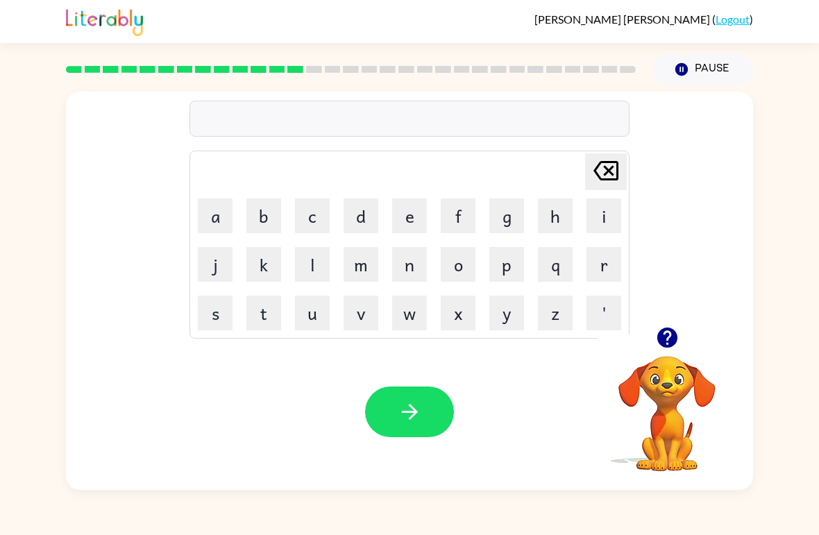
click at [656, 329] on icon "button" at bounding box center [668, 338] width 24 height 24
click at [207, 317] on button "s" at bounding box center [215, 313] width 35 height 35
click at [553, 212] on button "h" at bounding box center [555, 216] width 35 height 35
click at [412, 321] on button "w" at bounding box center [409, 313] width 35 height 35
click at [410, 222] on button "e" at bounding box center [409, 216] width 35 height 35
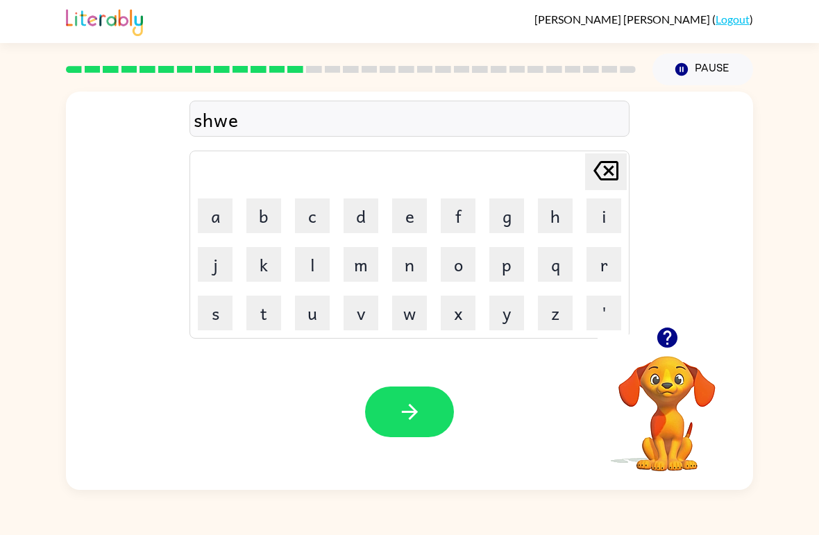
click at [409, 221] on button "e" at bounding box center [409, 216] width 35 height 35
click at [267, 314] on button "t" at bounding box center [264, 313] width 35 height 35
click at [428, 404] on button "button" at bounding box center [409, 412] width 89 height 51
click at [554, 215] on button "h" at bounding box center [555, 216] width 35 height 35
click at [612, 216] on button "i" at bounding box center [604, 216] width 35 height 35
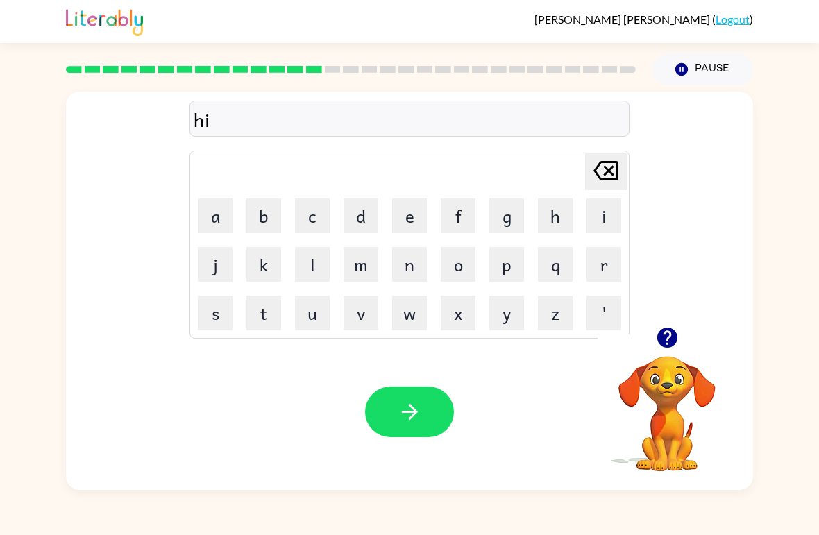
click at [498, 270] on button "p" at bounding box center [507, 264] width 35 height 35
click at [456, 264] on button "o" at bounding box center [458, 264] width 35 height 35
click at [411, 387] on button "button" at bounding box center [409, 412] width 89 height 51
click at [481, 205] on td "f" at bounding box center [458, 215] width 47 height 47
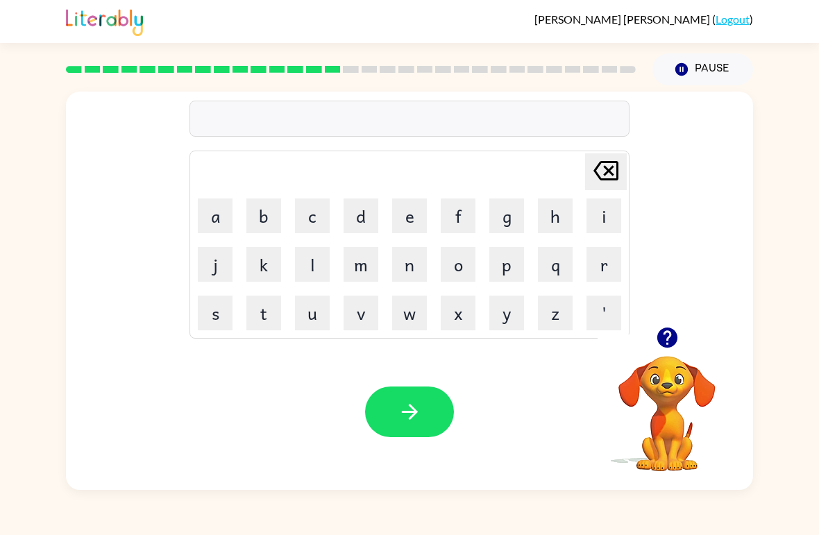
click at [441, 211] on button "f" at bounding box center [458, 216] width 35 height 35
click at [464, 273] on button "o" at bounding box center [458, 264] width 35 height 35
click at [599, 281] on button "r" at bounding box center [604, 264] width 35 height 35
click at [320, 223] on button "c" at bounding box center [312, 216] width 35 height 35
click at [268, 272] on button "k" at bounding box center [264, 264] width 35 height 35
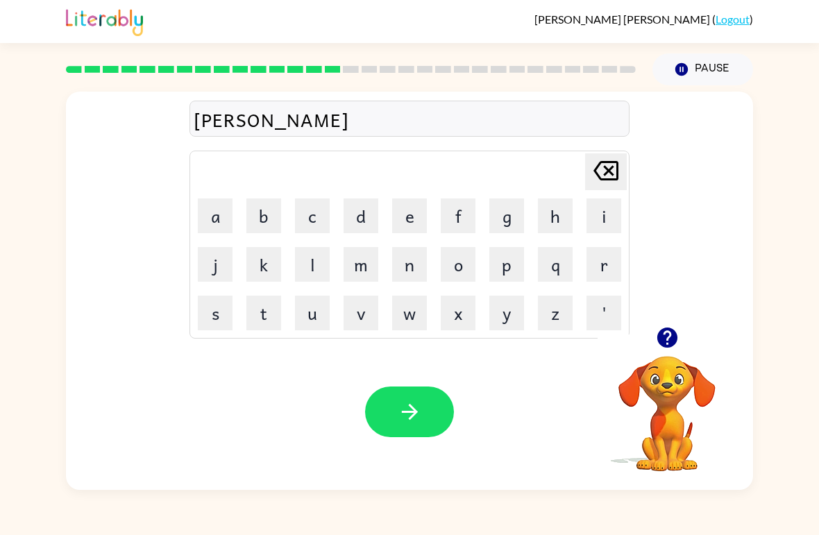
click at [610, 174] on icon at bounding box center [606, 170] width 25 height 19
click at [612, 177] on icon "Delete Delete last character input" at bounding box center [606, 170] width 33 height 33
click at [322, 213] on button "c" at bounding box center [312, 216] width 35 height 35
click at [259, 262] on button "k" at bounding box center [264, 264] width 35 height 35
click at [405, 422] on icon "button" at bounding box center [410, 412] width 24 height 24
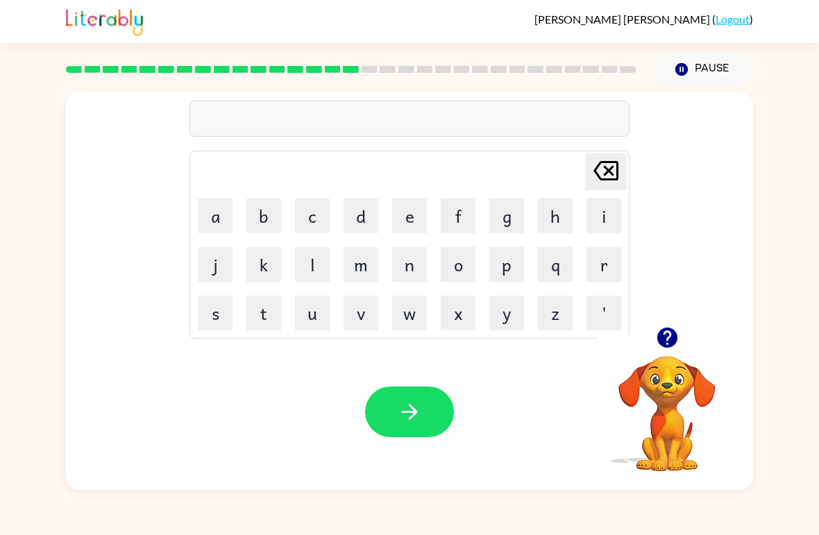
click at [406, 319] on button "w" at bounding box center [409, 313] width 35 height 35
click at [406, 221] on button "e" at bounding box center [409, 216] width 35 height 35
click at [261, 214] on button "b" at bounding box center [264, 216] width 35 height 35
click at [424, 399] on button "button" at bounding box center [409, 412] width 89 height 51
click at [206, 324] on button "s" at bounding box center [215, 313] width 35 height 35
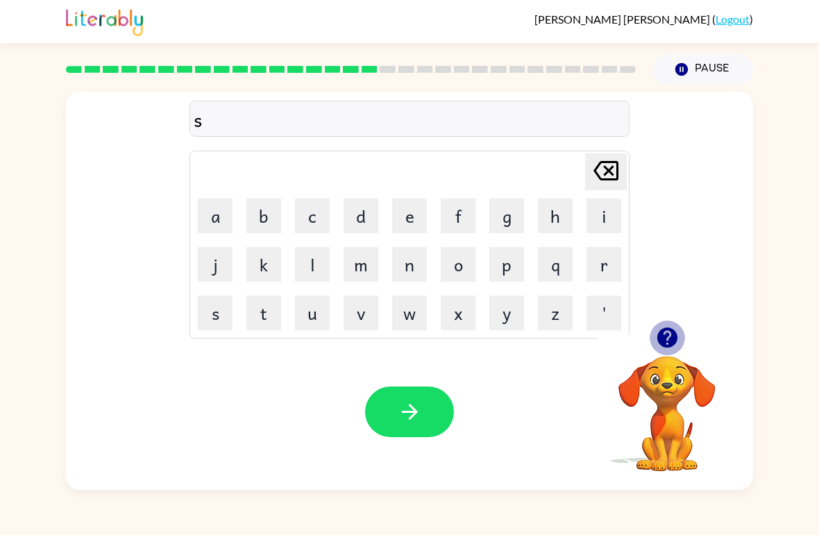
click at [658, 331] on icon "button" at bounding box center [668, 338] width 24 height 24
click at [315, 267] on button "l" at bounding box center [312, 264] width 35 height 35
click at [396, 206] on button "e" at bounding box center [409, 216] width 35 height 35
click at [513, 264] on button "p" at bounding box center [507, 264] width 35 height 35
click at [426, 209] on button "e" at bounding box center [409, 216] width 35 height 35
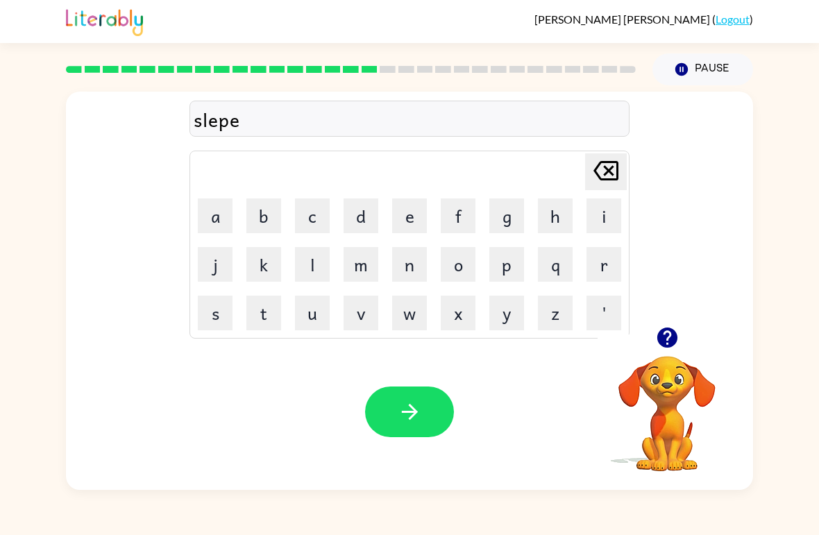
click at [359, 224] on button "d" at bounding box center [361, 216] width 35 height 35
click at [379, 412] on button "button" at bounding box center [409, 412] width 89 height 51
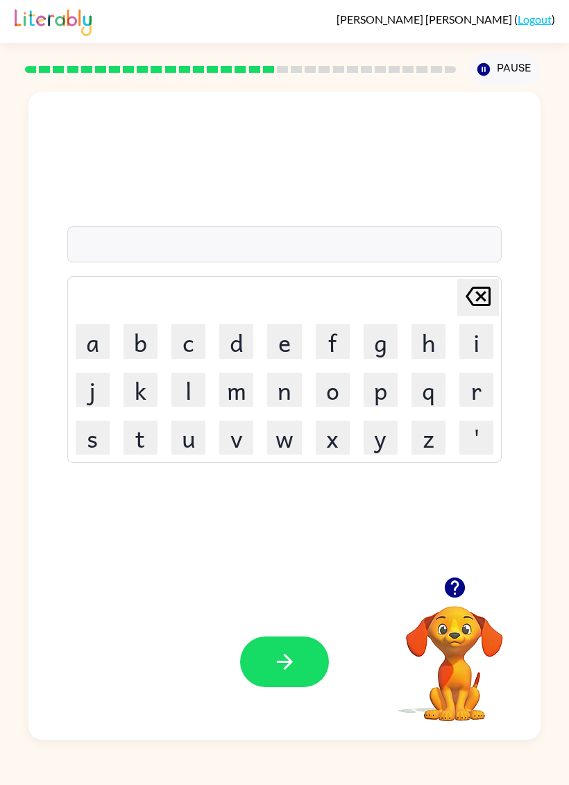
click at [431, 344] on button "h" at bounding box center [429, 341] width 34 height 34
click at [99, 327] on button "a" at bounding box center [93, 341] width 34 height 34
click at [476, 385] on button "r" at bounding box center [477, 390] width 34 height 34
click at [283, 345] on button "e" at bounding box center [284, 341] width 34 height 34
click at [244, 344] on button "d" at bounding box center [236, 341] width 34 height 34
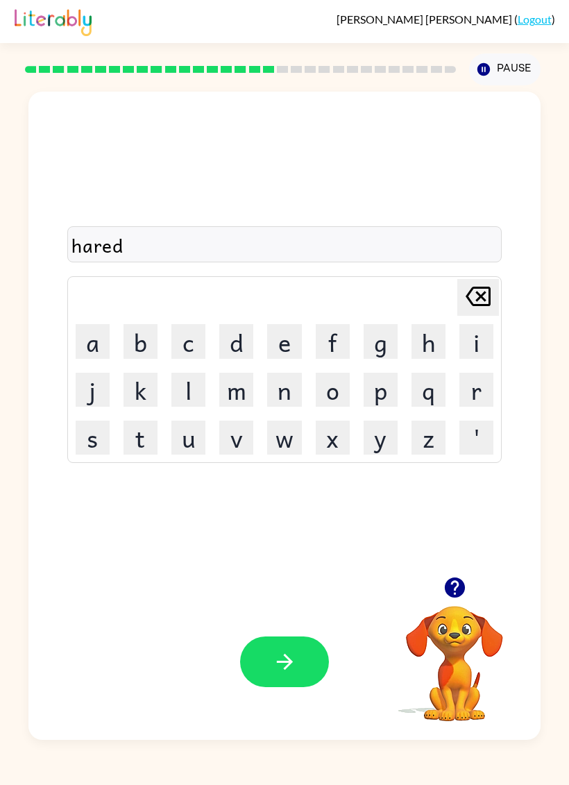
click at [298, 535] on button "button" at bounding box center [284, 662] width 89 height 51
click at [494, 369] on td "r" at bounding box center [476, 390] width 47 height 47
click at [493, 378] on button "r" at bounding box center [477, 390] width 34 height 34
click at [330, 388] on button "o" at bounding box center [333, 390] width 34 height 34
click at [235, 331] on button "d" at bounding box center [236, 341] width 34 height 34
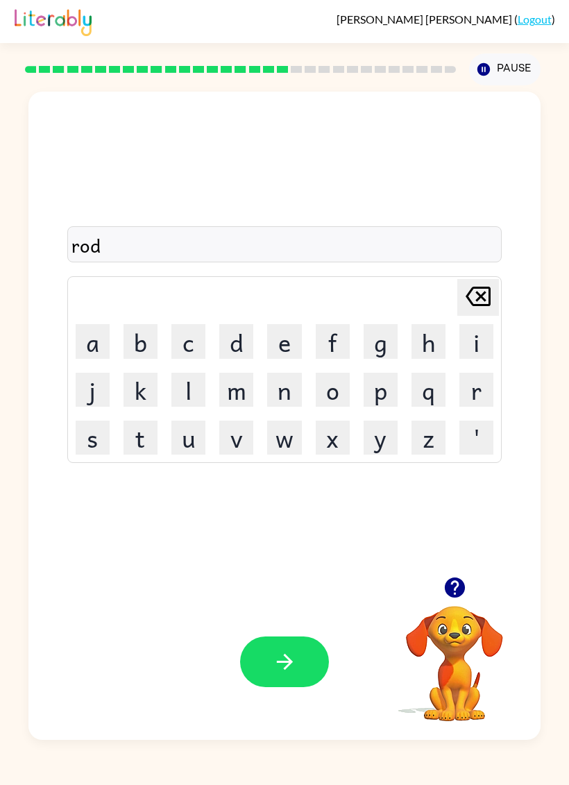
click at [285, 535] on button "button" at bounding box center [284, 662] width 89 height 51
click at [482, 377] on button "r" at bounding box center [477, 390] width 34 height 34
click at [97, 447] on button "s" at bounding box center [93, 438] width 34 height 34
click at [132, 428] on button "t" at bounding box center [141, 438] width 34 height 34
click at [278, 349] on button "e" at bounding box center [284, 341] width 34 height 34
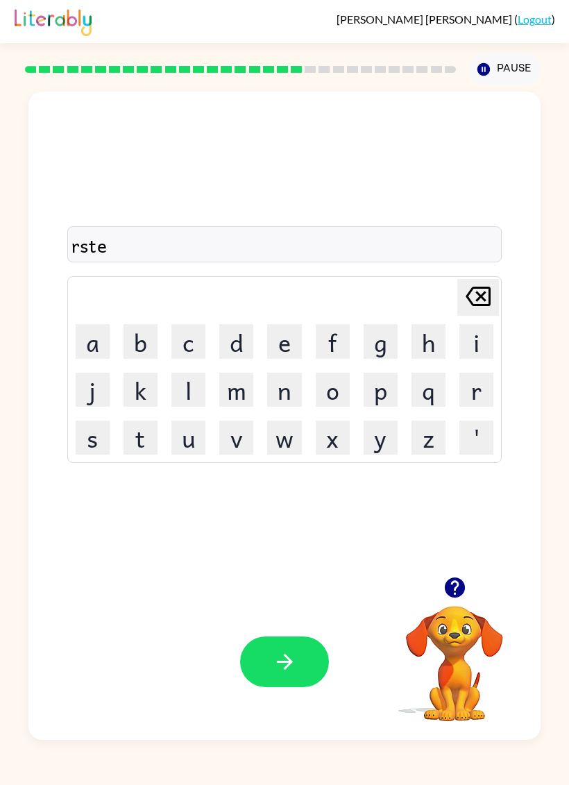
click at [244, 339] on button "d" at bounding box center [236, 341] width 34 height 34
click at [248, 535] on button "button" at bounding box center [284, 662] width 89 height 51
click at [181, 382] on button "l" at bounding box center [189, 390] width 34 height 34
click at [249, 357] on button "d" at bounding box center [236, 341] width 34 height 34
click at [271, 535] on button "button" at bounding box center [284, 662] width 89 height 51
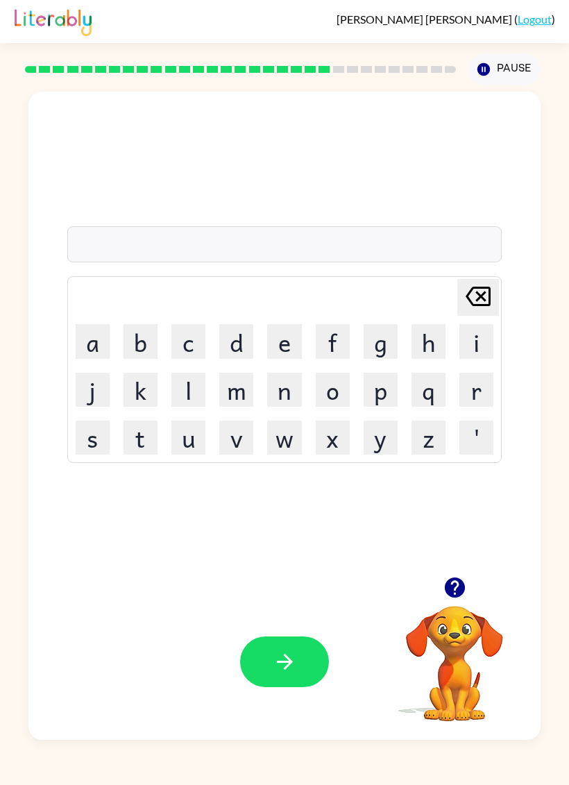
click at [95, 450] on button "s" at bounding box center [93, 438] width 34 height 34
click at [286, 391] on button "n" at bounding box center [284, 390] width 34 height 34
click at [322, 392] on button "o" at bounding box center [333, 390] width 34 height 34
click at [287, 440] on button "w" at bounding box center [284, 438] width 34 height 34
click at [233, 387] on button "m" at bounding box center [236, 390] width 34 height 34
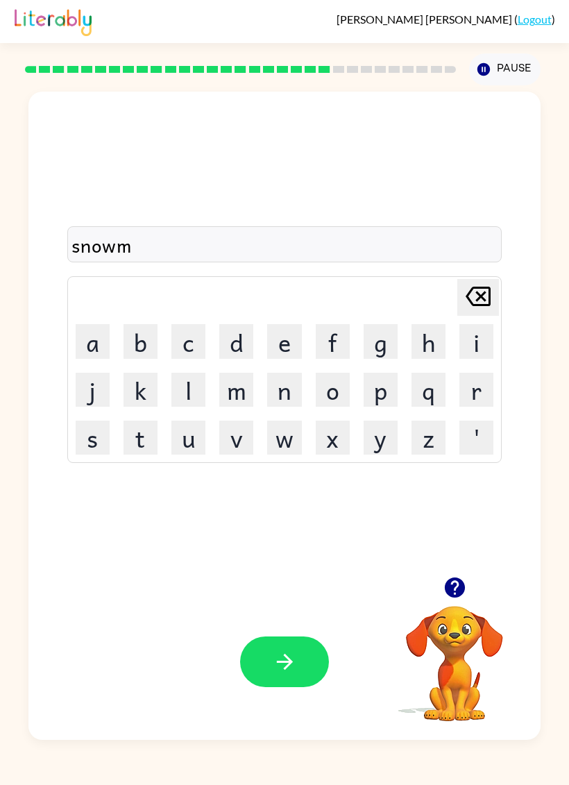
click at [94, 338] on button "a" at bounding box center [93, 341] width 34 height 34
click at [294, 389] on button "n" at bounding box center [284, 390] width 34 height 34
click at [312, 535] on button "button" at bounding box center [284, 662] width 89 height 51
click at [282, 445] on button "w" at bounding box center [284, 438] width 34 height 34
click at [287, 344] on button "e" at bounding box center [284, 341] width 34 height 34
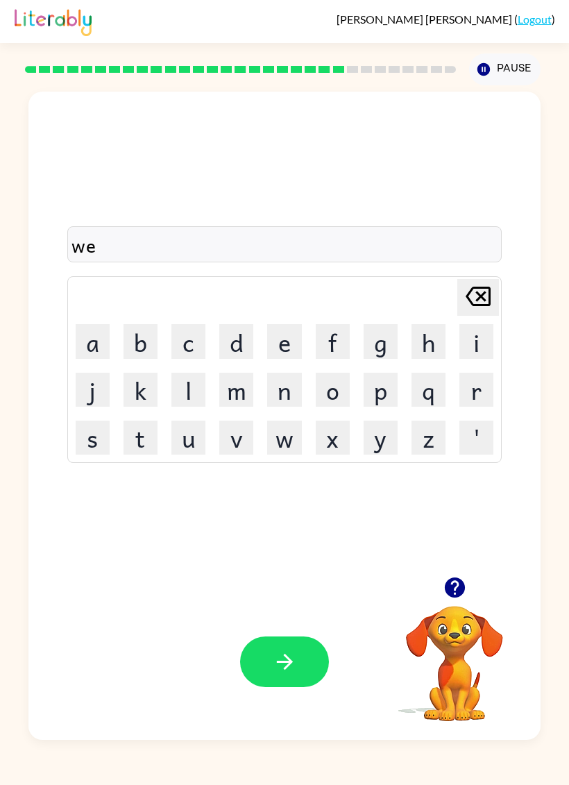
click at [325, 535] on button "button" at bounding box center [284, 662] width 89 height 51
click at [187, 328] on button "c" at bounding box center [189, 341] width 34 height 34
click at [428, 351] on button "h" at bounding box center [429, 341] width 34 height 34
click at [276, 332] on button "e" at bounding box center [284, 341] width 34 height 34
click at [83, 439] on button "s" at bounding box center [93, 438] width 34 height 34
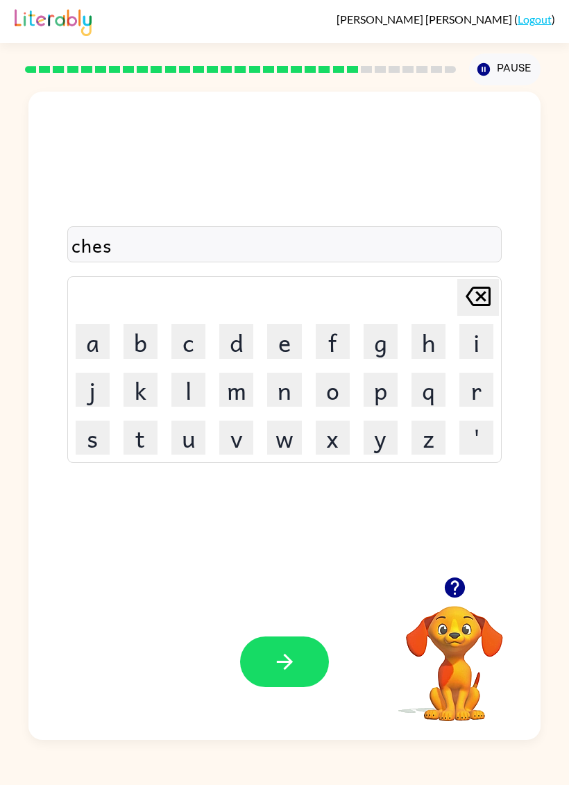
click at [141, 439] on button "t" at bounding box center [141, 438] width 34 height 34
click at [315, 535] on button "button" at bounding box center [284, 662] width 89 height 51
click at [439, 535] on video "Your browser must support playing .mp4 files to use Literably. Please try using…" at bounding box center [454, 654] width 139 height 139
click at [462, 535] on video "Your browser must support playing .mp4 files to use Literably. Please try using…" at bounding box center [454, 654] width 139 height 139
click at [466, 535] on video "Your browser must support playing .mp4 files to use Literably. Please try using…" at bounding box center [454, 654] width 139 height 139
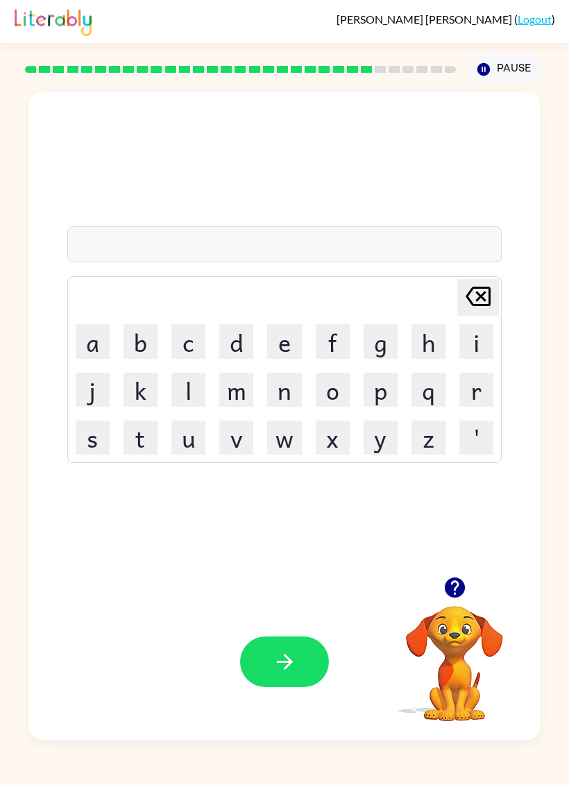
click at [456, 535] on icon "button" at bounding box center [455, 588] width 24 height 24
click at [87, 426] on button "s" at bounding box center [93, 438] width 34 height 34
click at [447, 535] on video "Your browser must support playing .mp4 files to use Literably. Please try using…" at bounding box center [454, 654] width 139 height 139
click at [460, 535] on icon "button" at bounding box center [454, 588] width 20 height 20
click at [564, 522] on div "s Delete Delete last character input a b c d e f g h i j k l m n o p q r s t u …" at bounding box center [284, 412] width 569 height 655
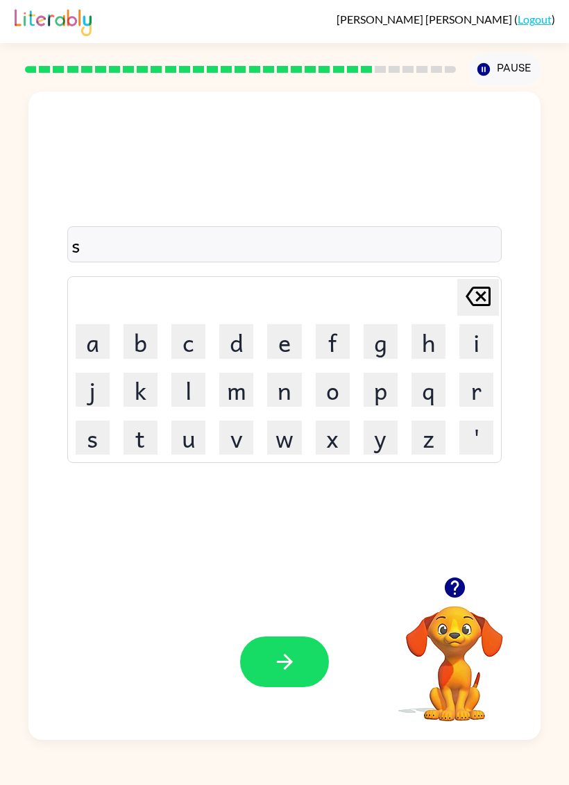
click at [190, 454] on button "u" at bounding box center [189, 438] width 34 height 34
click at [157, 441] on button "t" at bounding box center [141, 438] width 34 height 34
click at [291, 349] on button "e" at bounding box center [284, 341] width 34 height 34
click at [290, 391] on button "n" at bounding box center [284, 390] width 34 height 34
click at [287, 535] on icon "button" at bounding box center [284, 662] width 16 height 16
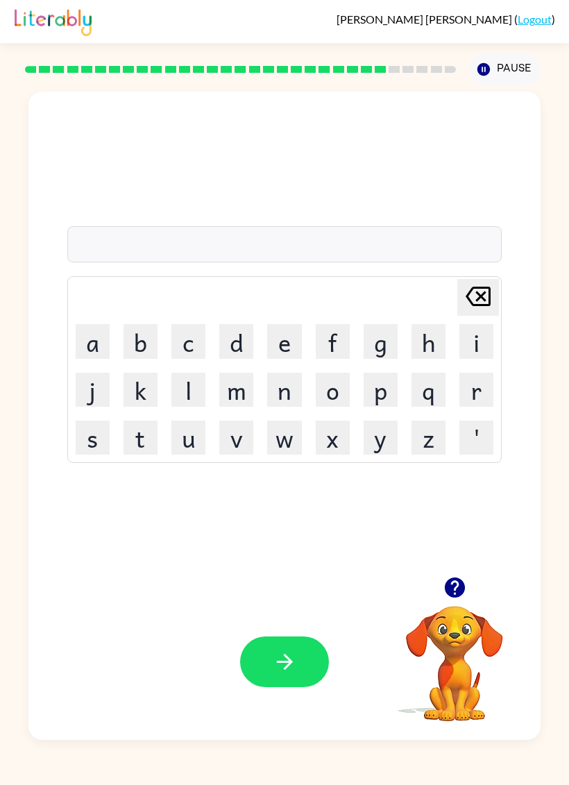
click at [194, 353] on button "c" at bounding box center [189, 341] width 34 height 34
click at [333, 390] on button "o" at bounding box center [333, 390] width 34 height 34
click at [264, 390] on td "n" at bounding box center [284, 390] width 47 height 47
click at [288, 385] on button "n" at bounding box center [284, 390] width 34 height 34
click at [283, 349] on button "e" at bounding box center [284, 341] width 34 height 34
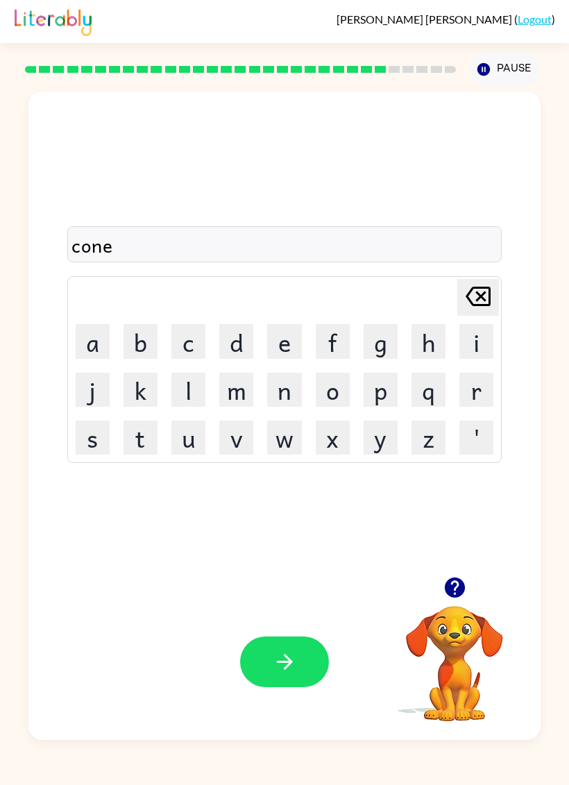
click at [289, 535] on icon "button" at bounding box center [285, 662] width 24 height 24
click at [190, 339] on button "c" at bounding box center [189, 341] width 34 height 34
click at [422, 348] on button "h" at bounding box center [429, 341] width 34 height 34
click at [93, 346] on button "a" at bounding box center [93, 341] width 34 height 34
click at [274, 387] on button "n" at bounding box center [284, 390] width 34 height 34
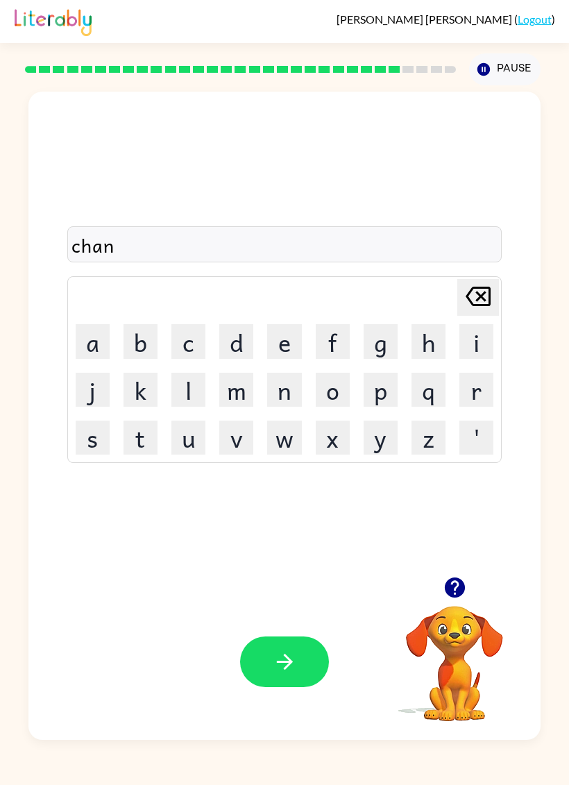
click at [284, 342] on button "e" at bounding box center [284, 341] width 34 height 34
click at [265, 535] on button "button" at bounding box center [284, 662] width 89 height 51
click at [89, 430] on button "s" at bounding box center [93, 438] width 34 height 34
click at [418, 344] on button "h" at bounding box center [429, 341] width 34 height 34
click at [190, 421] on button "u" at bounding box center [189, 438] width 34 height 34
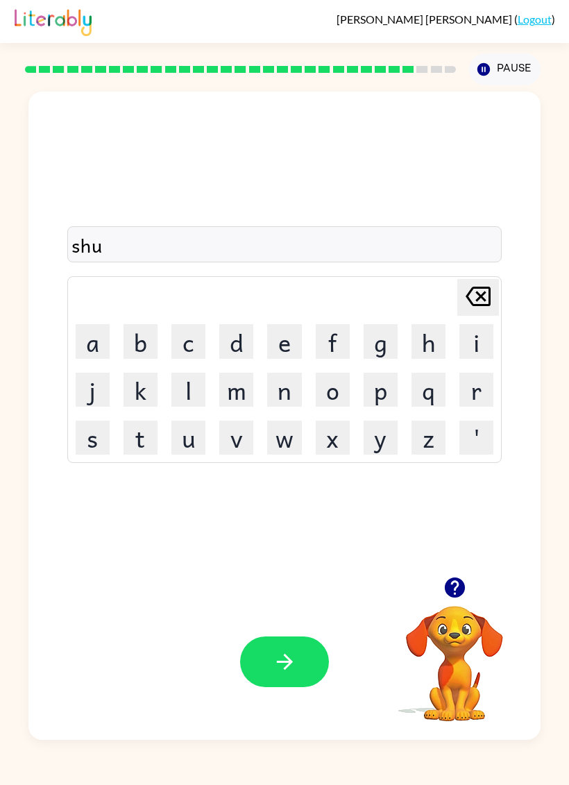
click at [469, 535] on video "Your browser must support playing .mp4 files to use Literably. Please try using…" at bounding box center [454, 654] width 139 height 139
click at [456, 535] on icon "button" at bounding box center [455, 588] width 24 height 24
click at [144, 437] on button "t" at bounding box center [141, 438] width 34 height 34
click at [306, 535] on button "button" at bounding box center [284, 662] width 89 height 51
click at [206, 351] on button "c" at bounding box center [189, 341] width 34 height 34
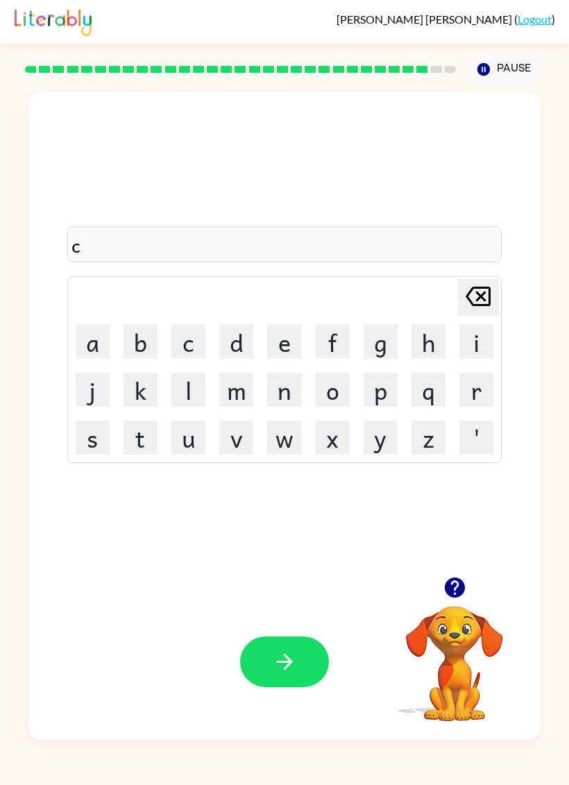
click at [208, 353] on td "c" at bounding box center [188, 341] width 47 height 47
click at [180, 353] on button "c" at bounding box center [189, 341] width 34 height 34
click at [192, 344] on button "c" at bounding box center [189, 341] width 34 height 34
click at [193, 340] on button "c" at bounding box center [189, 341] width 34 height 34
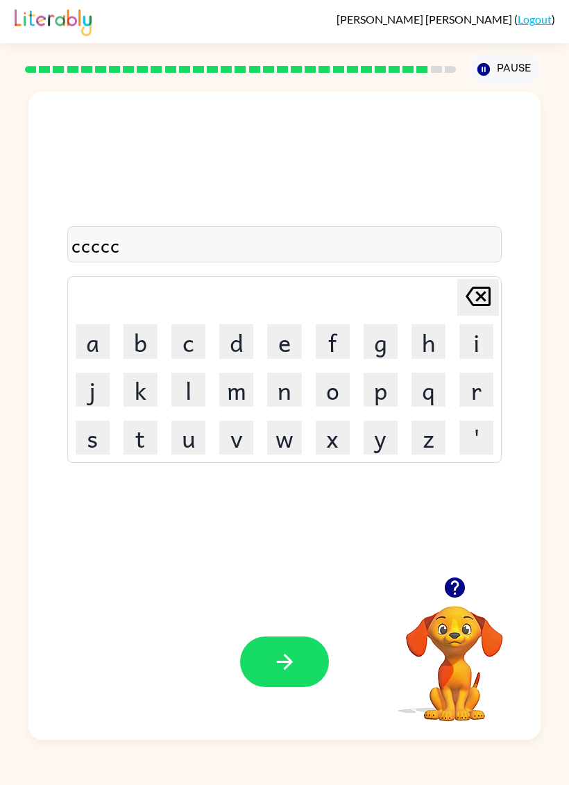
click at [306, 535] on button "button" at bounding box center [284, 662] width 89 height 51
click at [483, 381] on button "r" at bounding box center [477, 390] width 34 height 34
click at [475, 340] on button "i" at bounding box center [477, 341] width 34 height 34
click at [383, 401] on button "p" at bounding box center [381, 390] width 34 height 34
click at [292, 346] on button "e" at bounding box center [284, 341] width 34 height 34
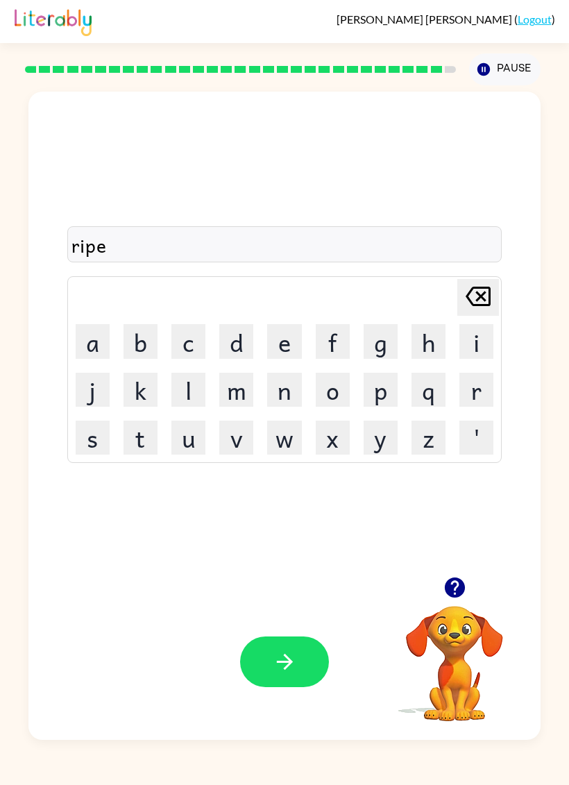
click at [274, 535] on button "button" at bounding box center [284, 662] width 89 height 51
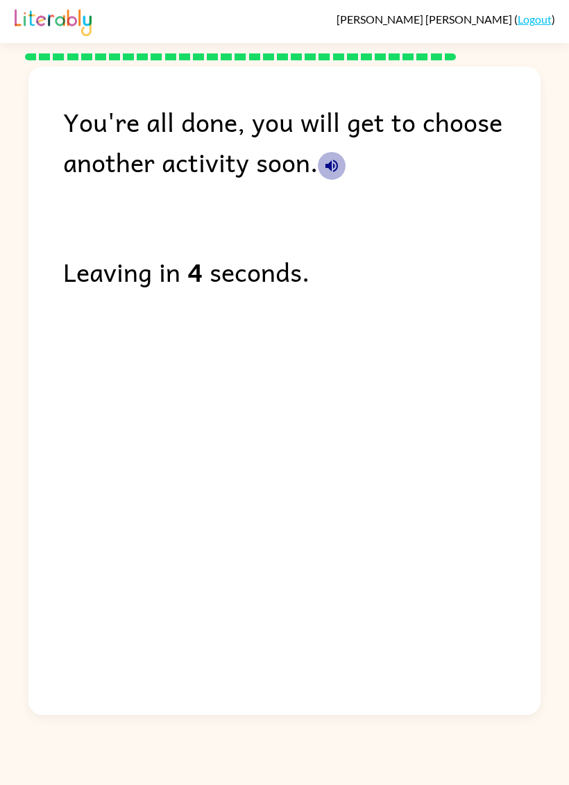
click at [328, 162] on icon "button" at bounding box center [332, 166] width 17 height 17
